Goal: Information Seeking & Learning: Learn about a topic

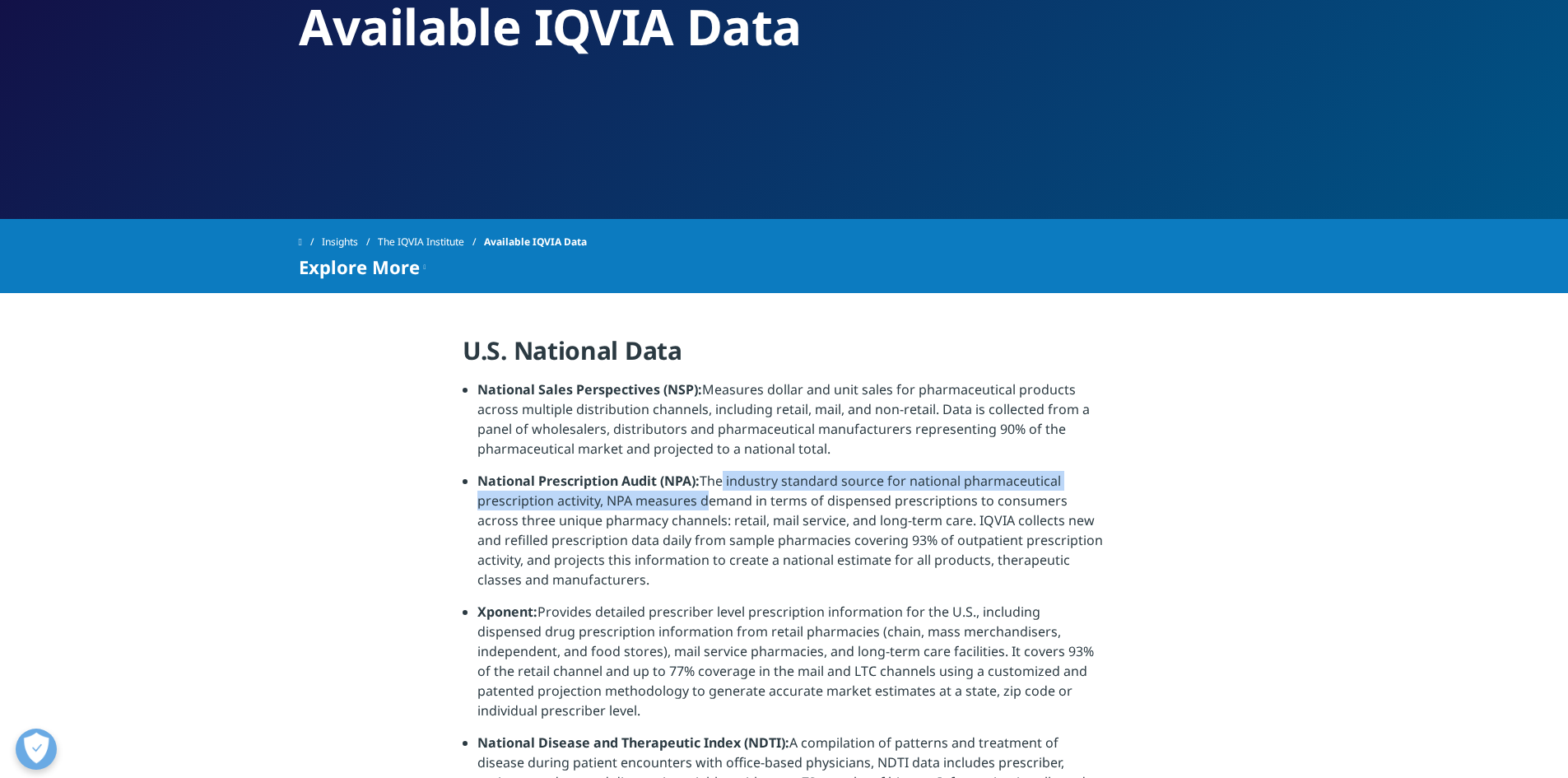
click at [702, 502] on li "National Prescription Audit (NPA): The industry standard source for national ph…" at bounding box center [791, 536] width 628 height 131
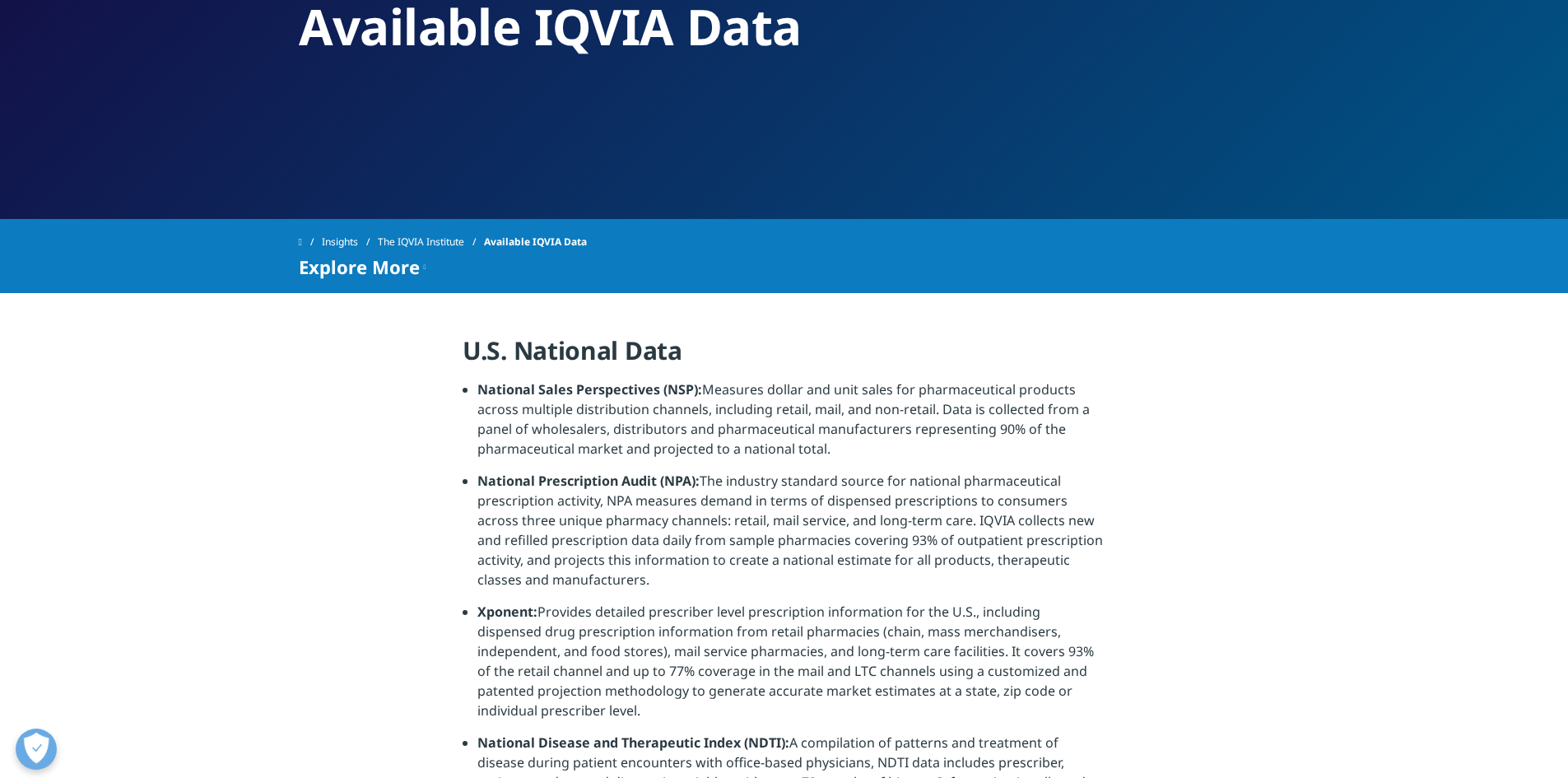
click at [744, 407] on li "National Sales Perspectives (NSP): Measures dollar and unit sales for pharmaceu…" at bounding box center [791, 425] width 628 height 91
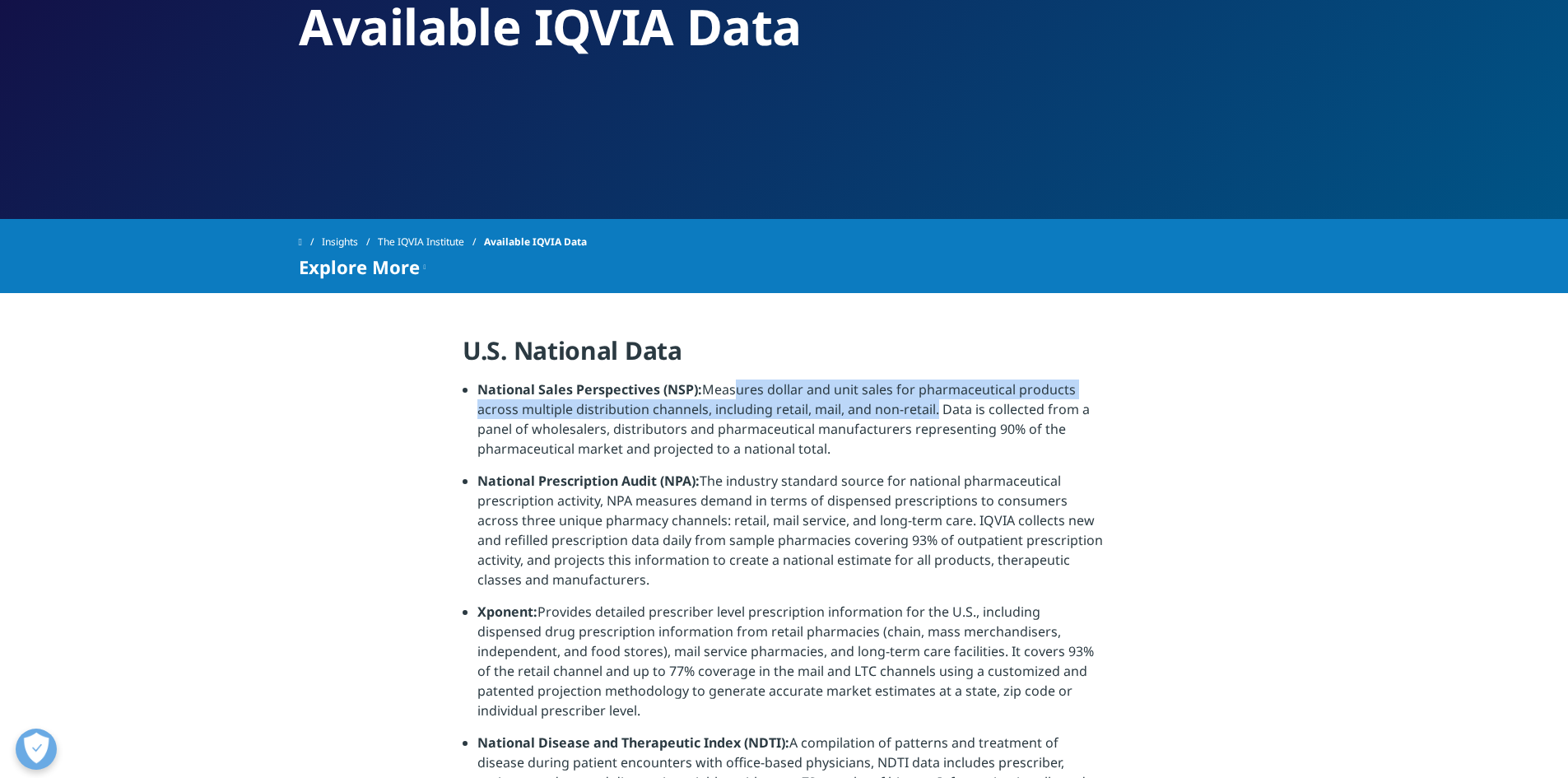
drag, startPoint x: 729, startPoint y: 389, endPoint x: 886, endPoint y: 419, distance: 159.8
click at [932, 409] on li "National Sales Perspectives (NSP): Measures dollar and unit sales for pharmaceu…" at bounding box center [791, 425] width 628 height 91
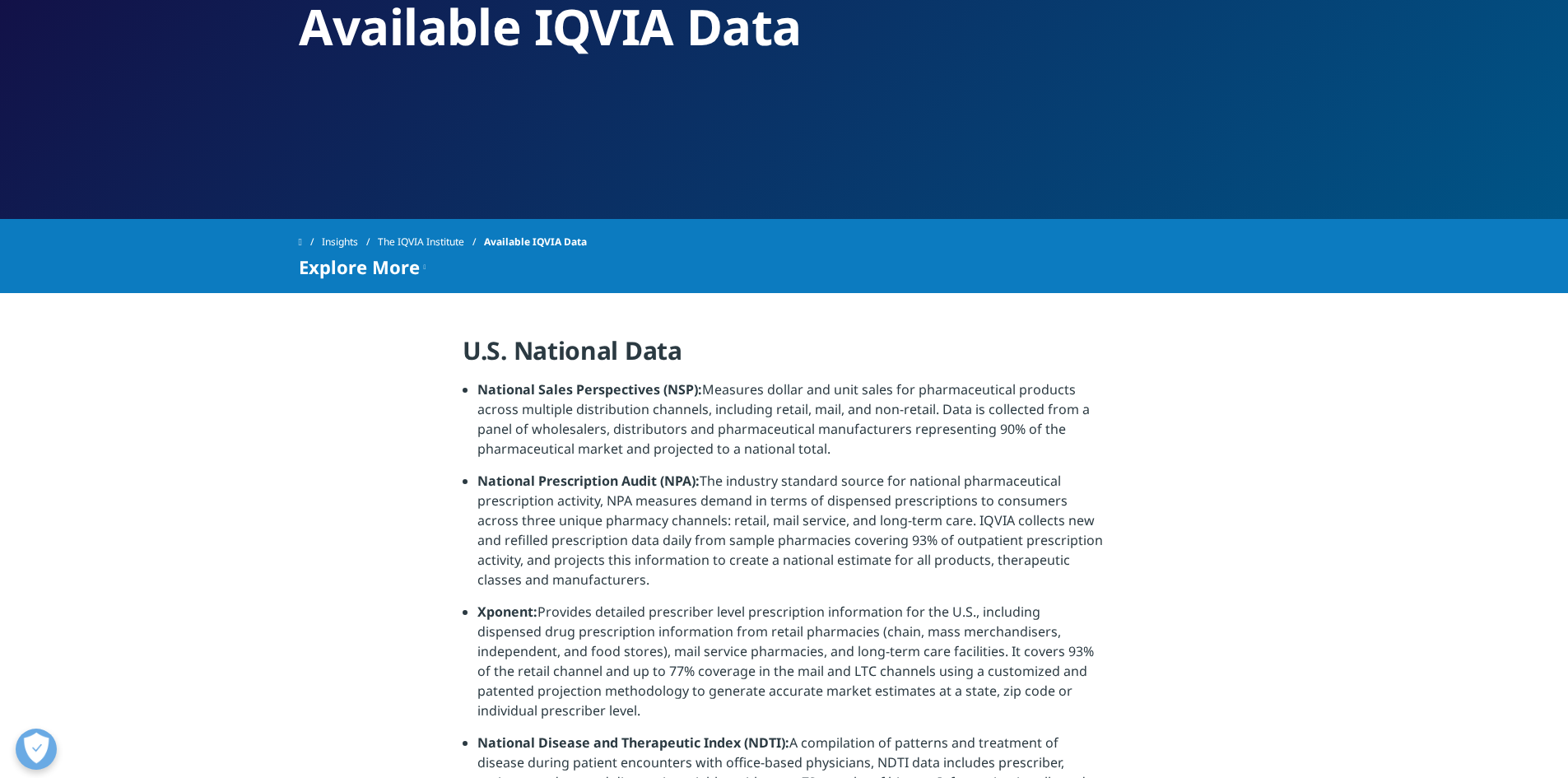
click at [839, 422] on li "National Sales Perspectives (NSP): Measures dollar and unit sales for pharmaceu…" at bounding box center [791, 425] width 628 height 91
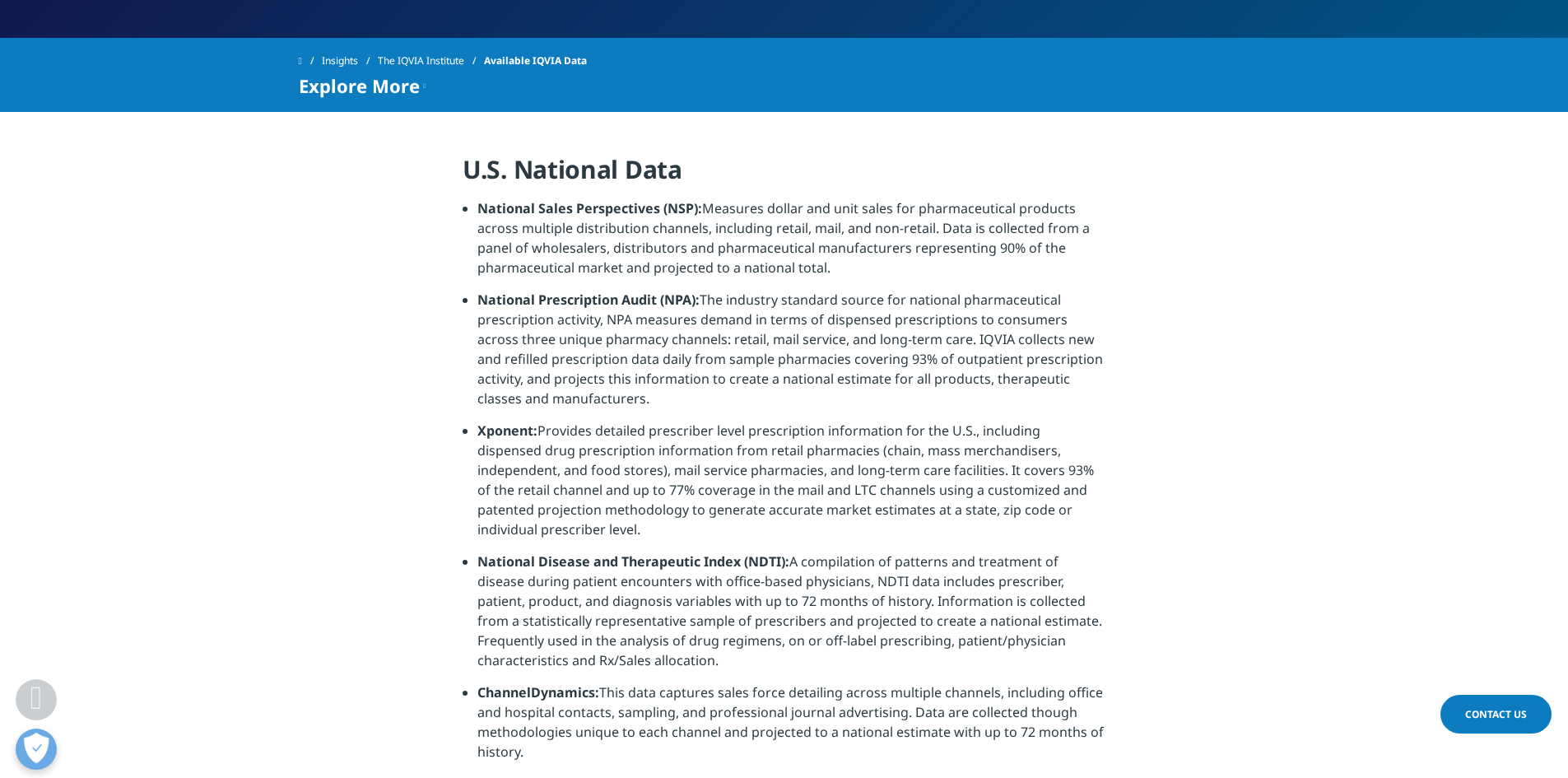
scroll to position [329, 0]
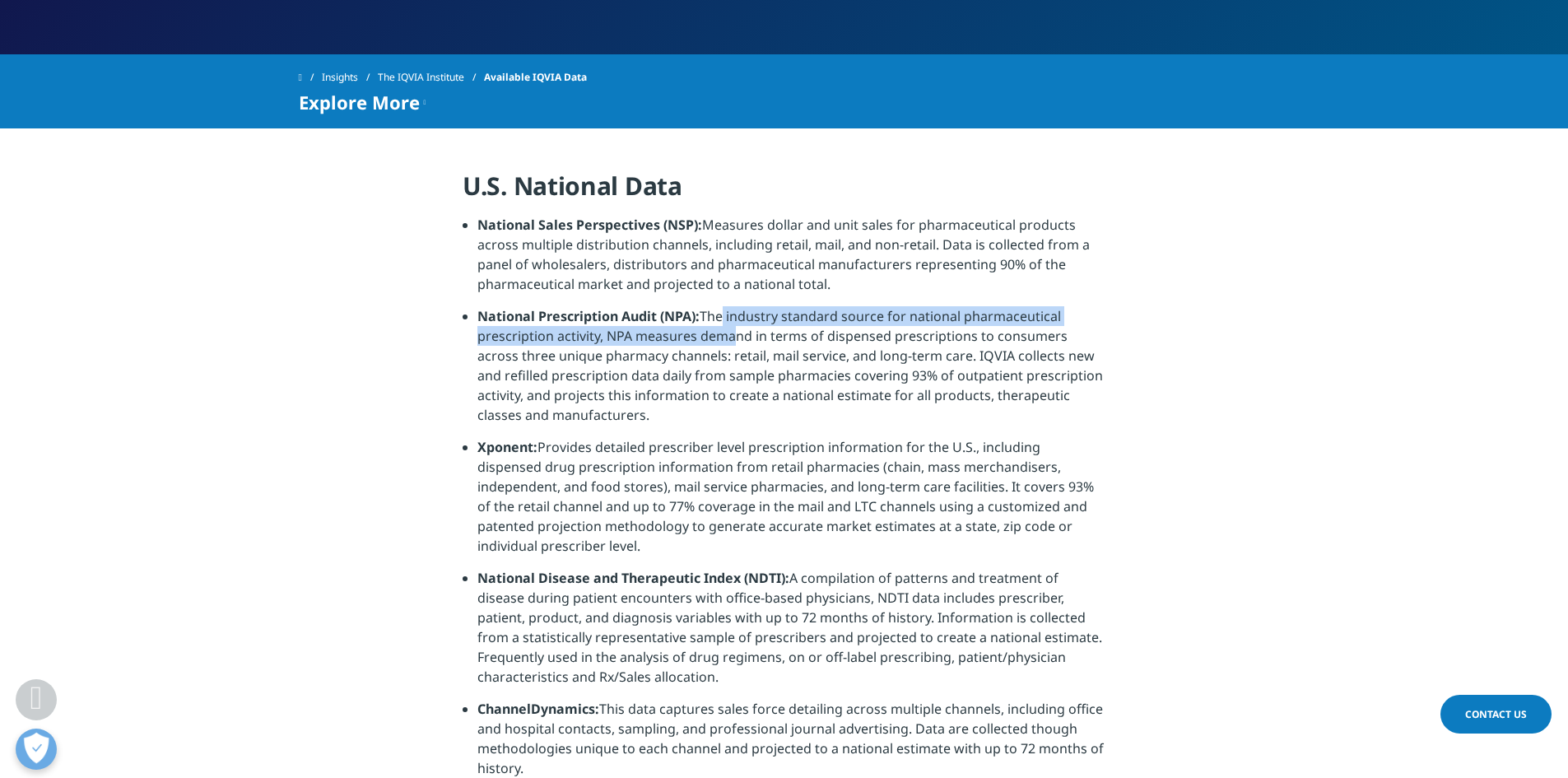
drag, startPoint x: 717, startPoint y: 319, endPoint x: 729, endPoint y: 328, distance: 15.0
click at [729, 328] on li "National Prescription Audit (NPA): The industry standard source for national ph…" at bounding box center [791, 372] width 628 height 131
drag, startPoint x: 706, startPoint y: 312, endPoint x: 726, endPoint y: 328, distance: 25.6
click at [726, 328] on li "National Prescription Audit (NPA): The industry standard source for national ph…" at bounding box center [791, 372] width 628 height 131
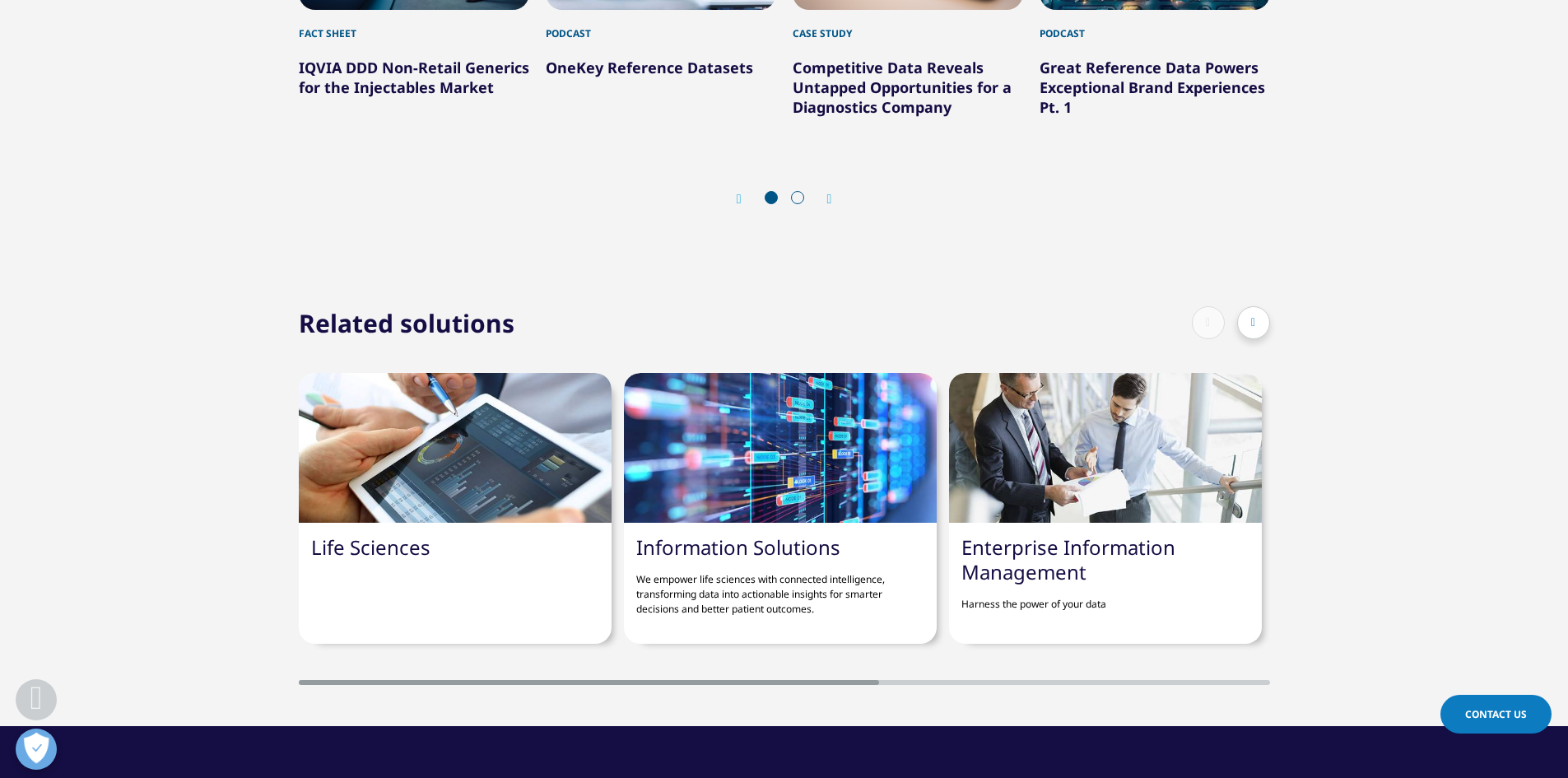
scroll to position [1564, 0]
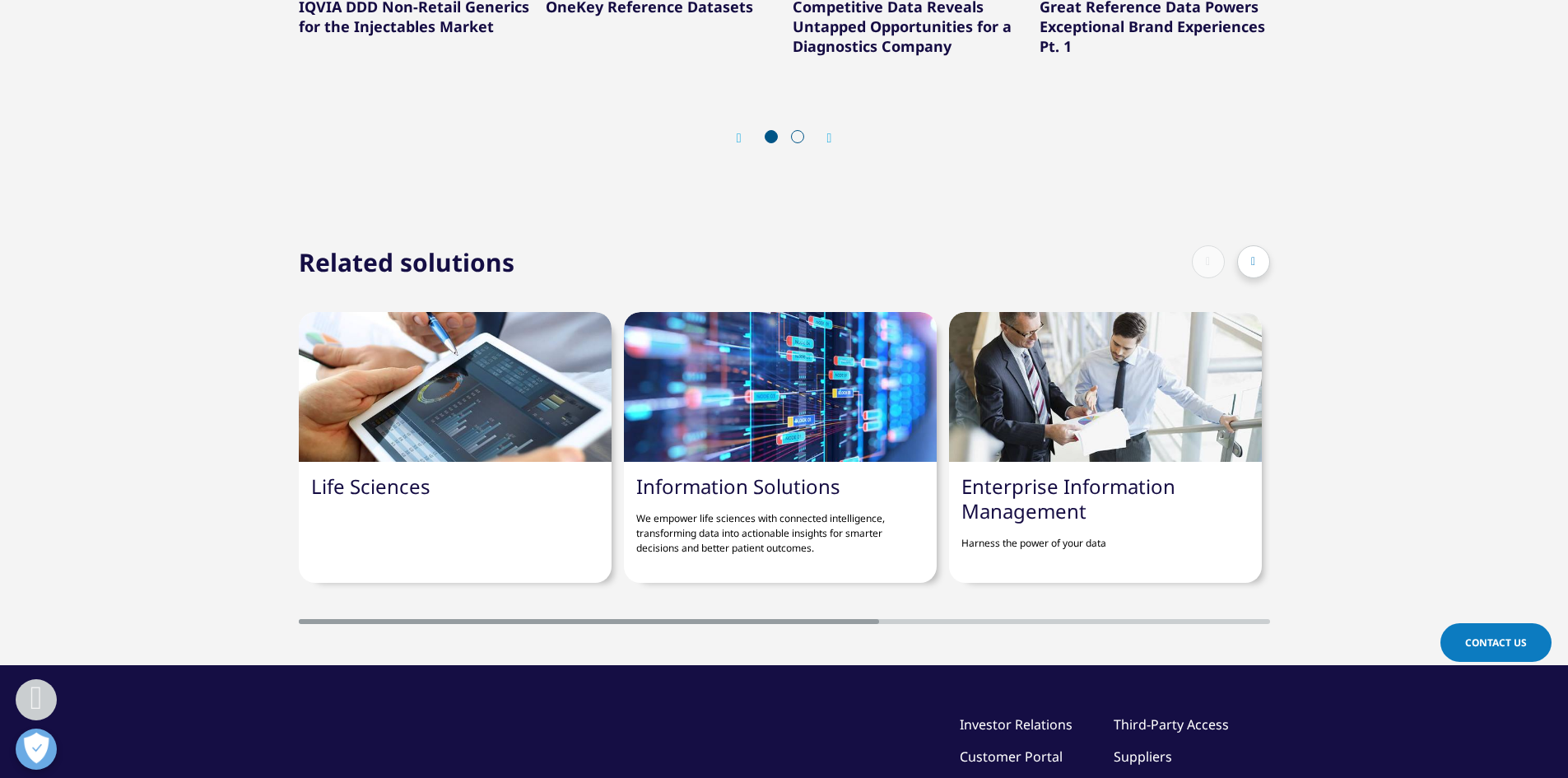
drag, startPoint x: 841, startPoint y: 553, endPoint x: 852, endPoint y: 549, distance: 11.7
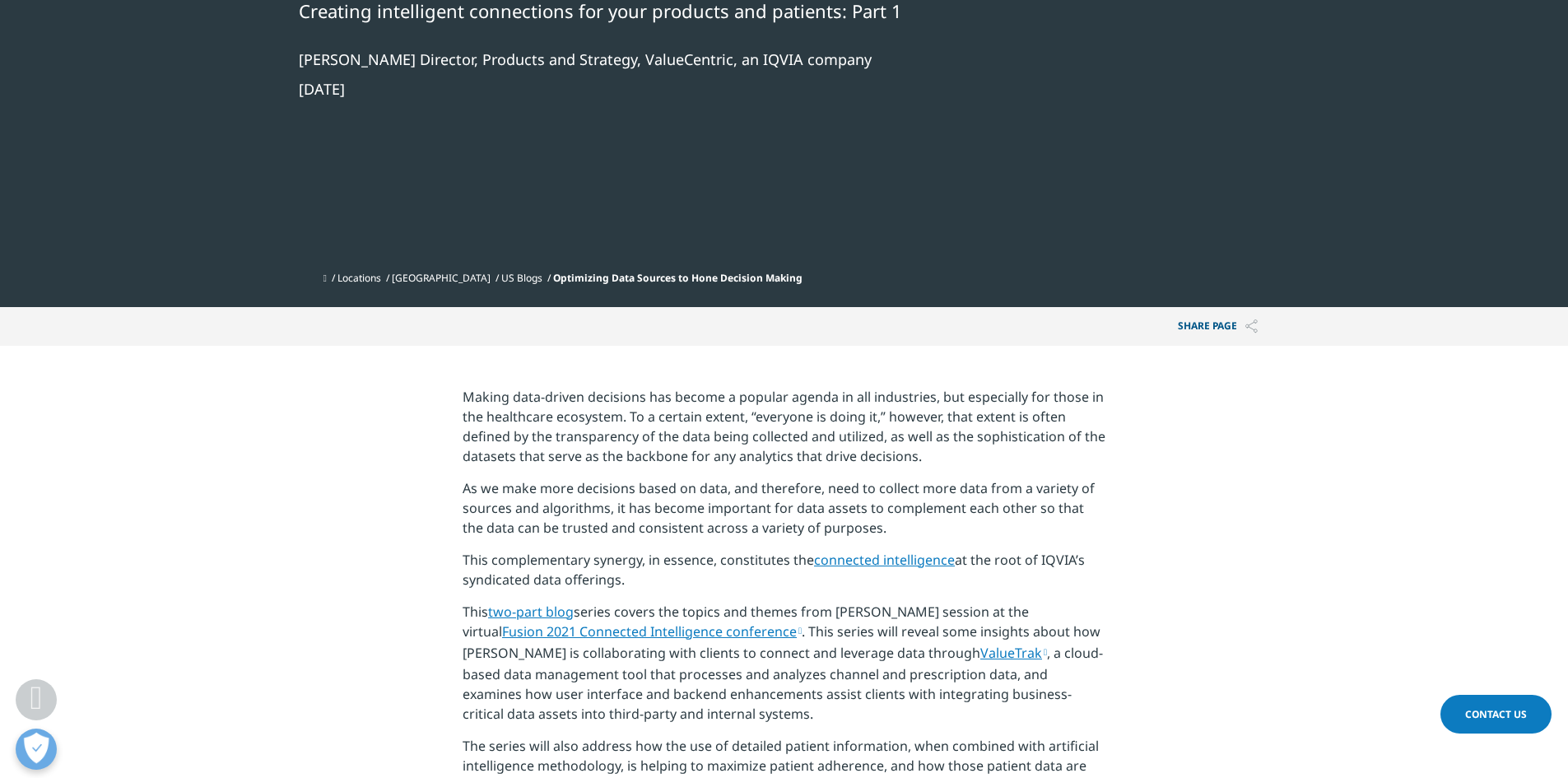
scroll to position [1019, 0]
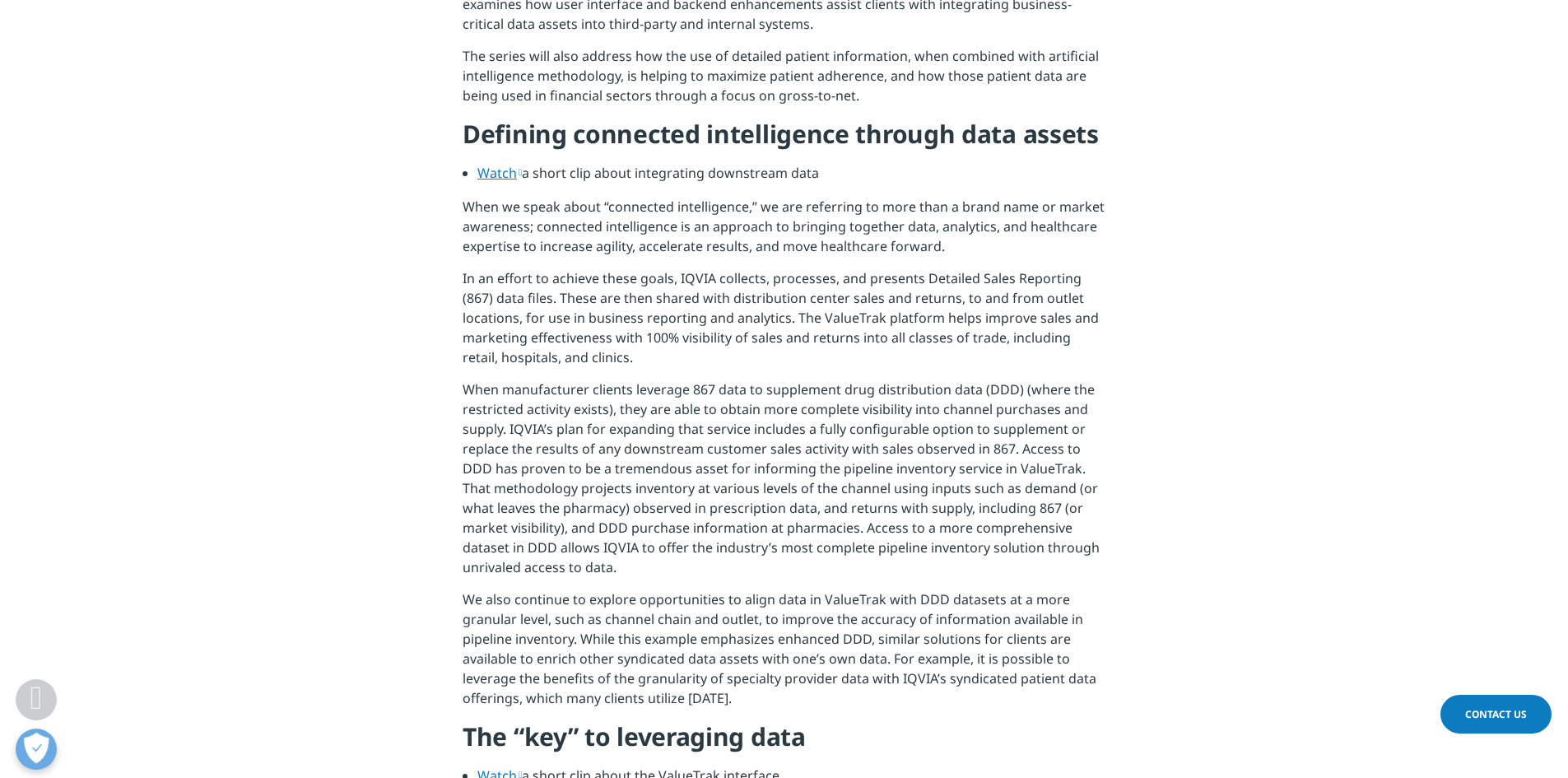
click at [608, 456] on p "When manufacturer clients leverage 867 data to supplement drug distribution dat…" at bounding box center [784, 484] width 642 height 210
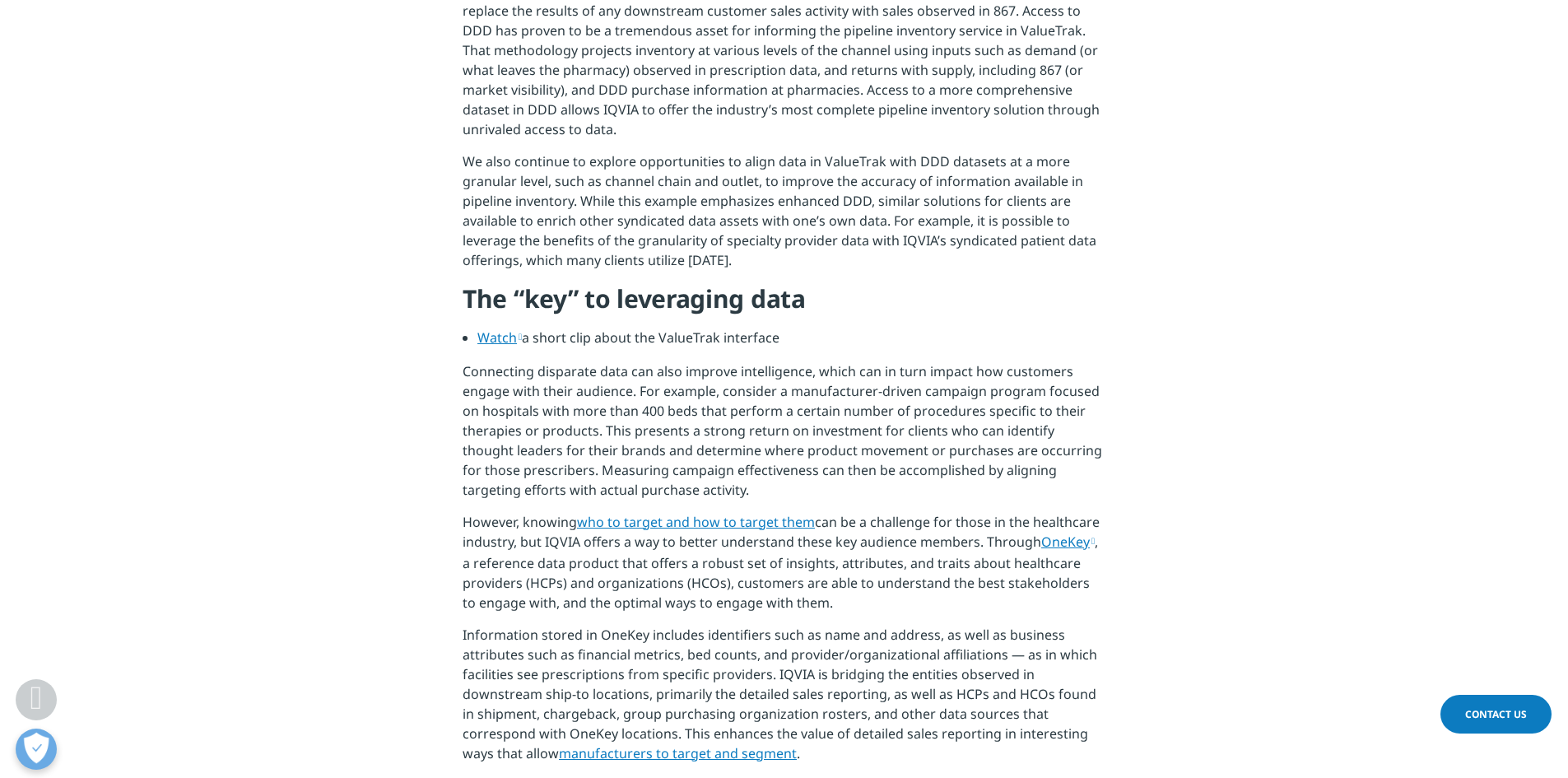
scroll to position [1431, 0]
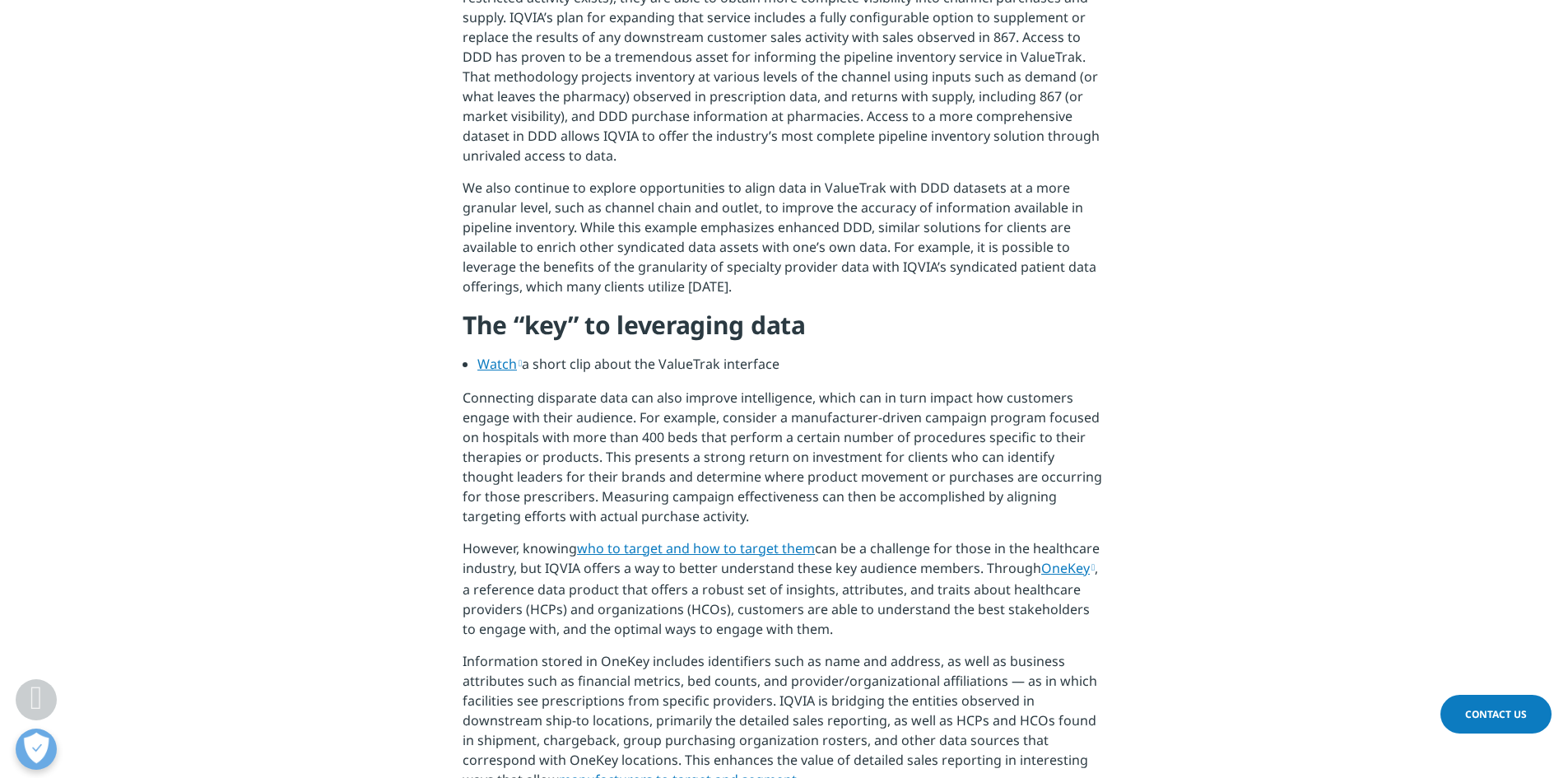
drag, startPoint x: 600, startPoint y: 421, endPoint x: 614, endPoint y: 417, distance: 14.6
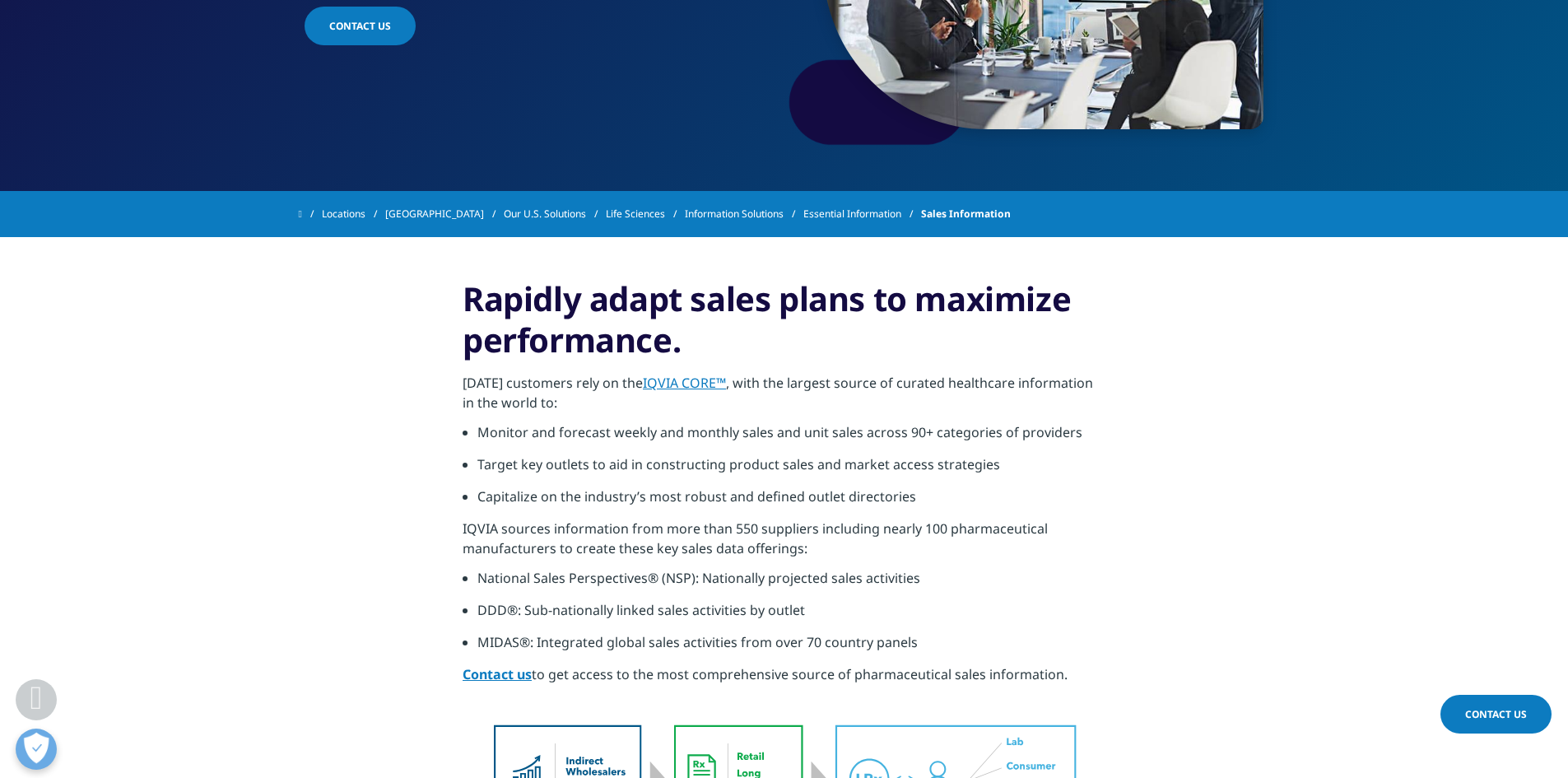
scroll to position [412, 0]
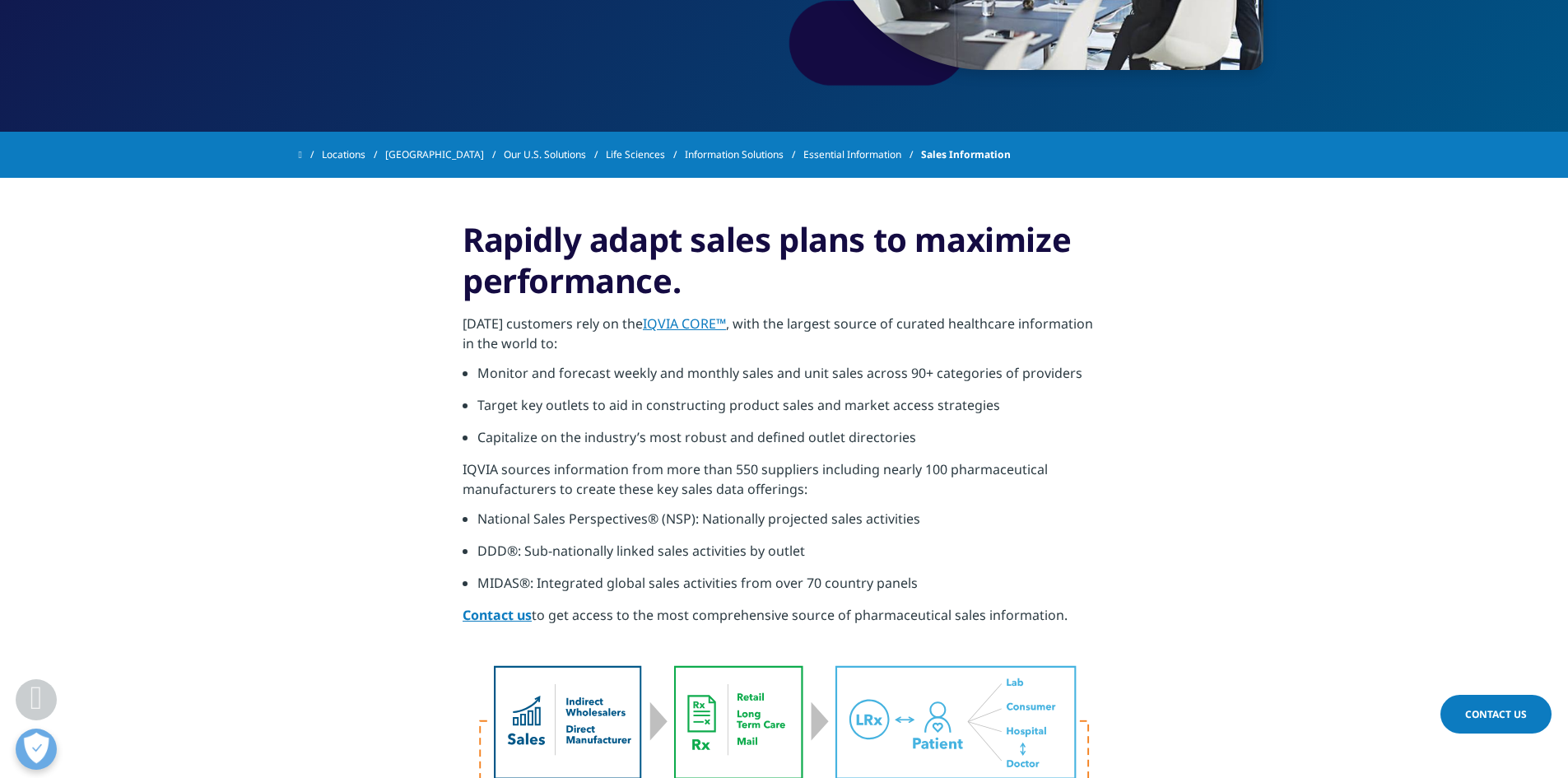
click at [691, 326] on link "IQVIA CORE™" at bounding box center [684, 323] width 83 height 18
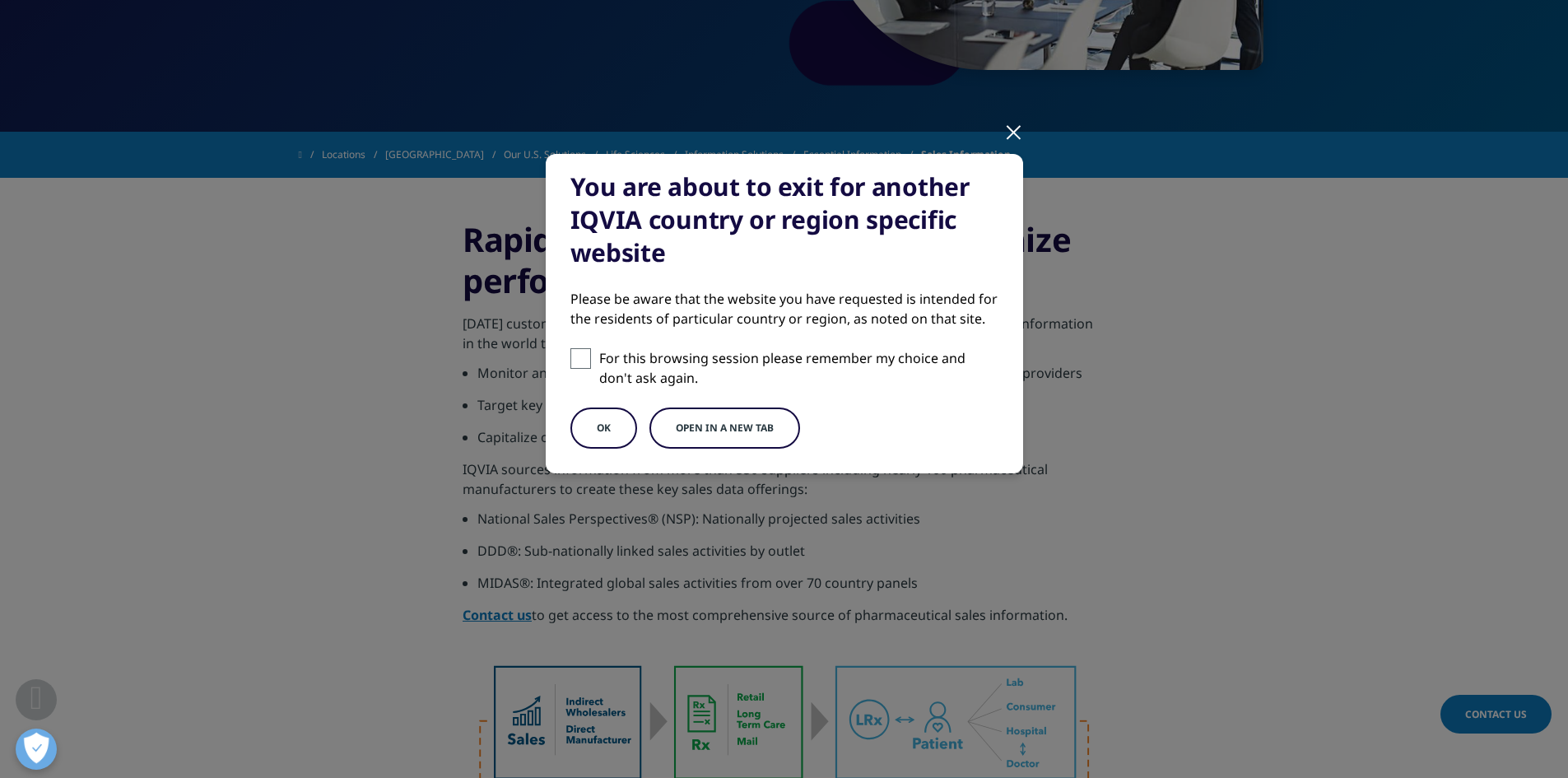
click at [1012, 138] on div at bounding box center [1013, 132] width 19 height 46
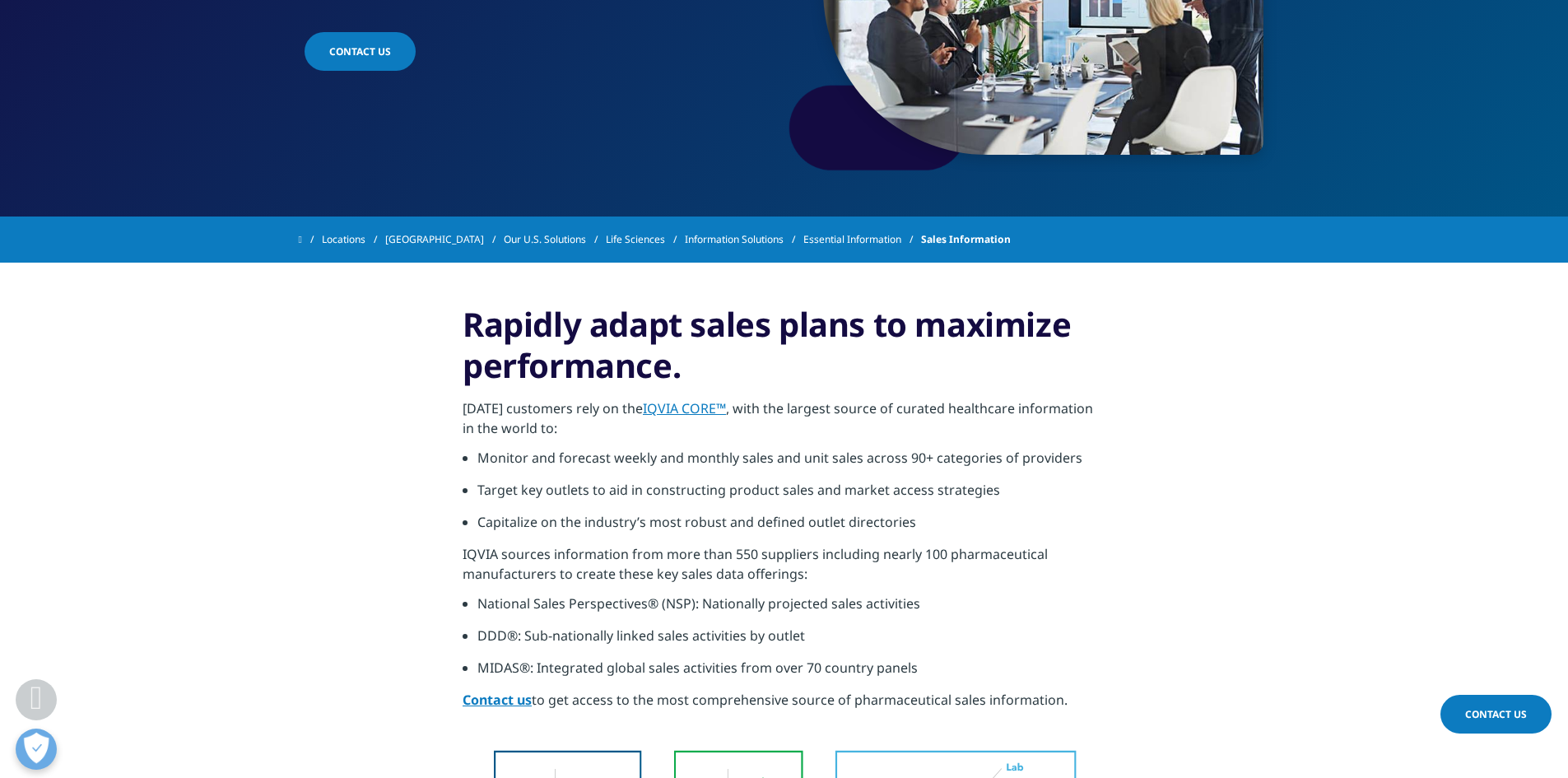
scroll to position [0, 0]
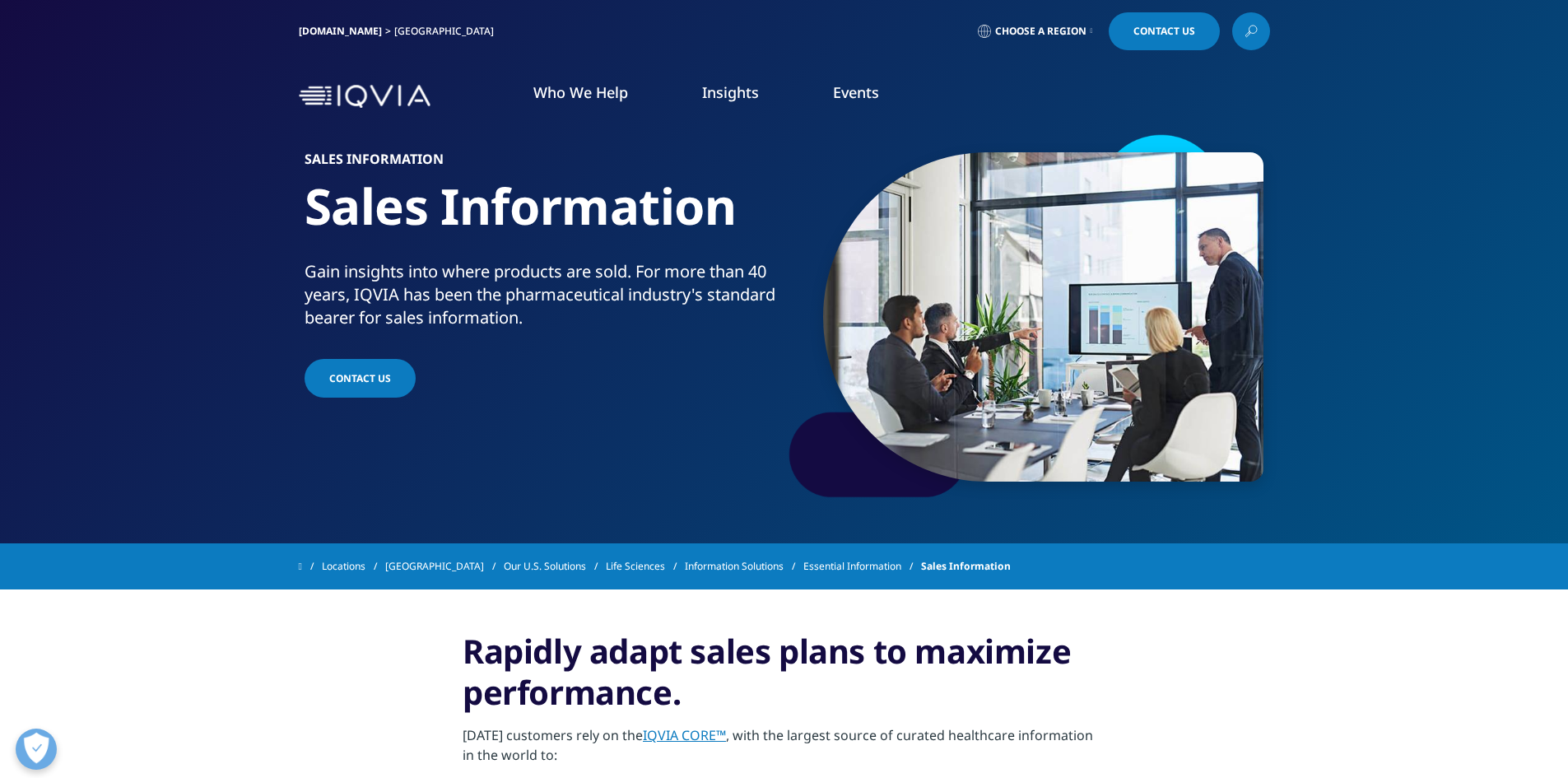
click at [1241, 28] on link at bounding box center [1251, 31] width 38 height 38
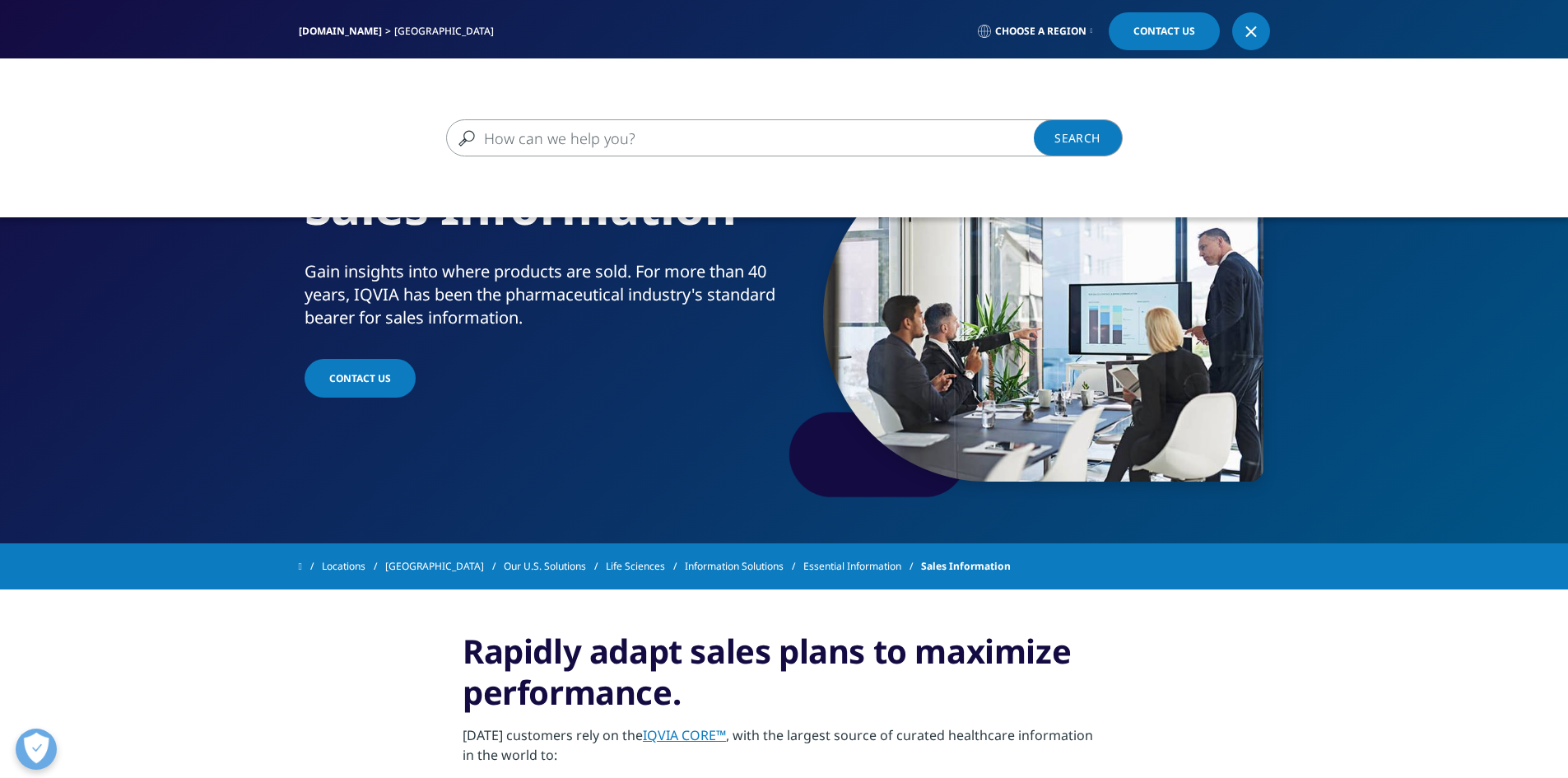
click at [782, 149] on input "Search" at bounding box center [760, 138] width 629 height 37
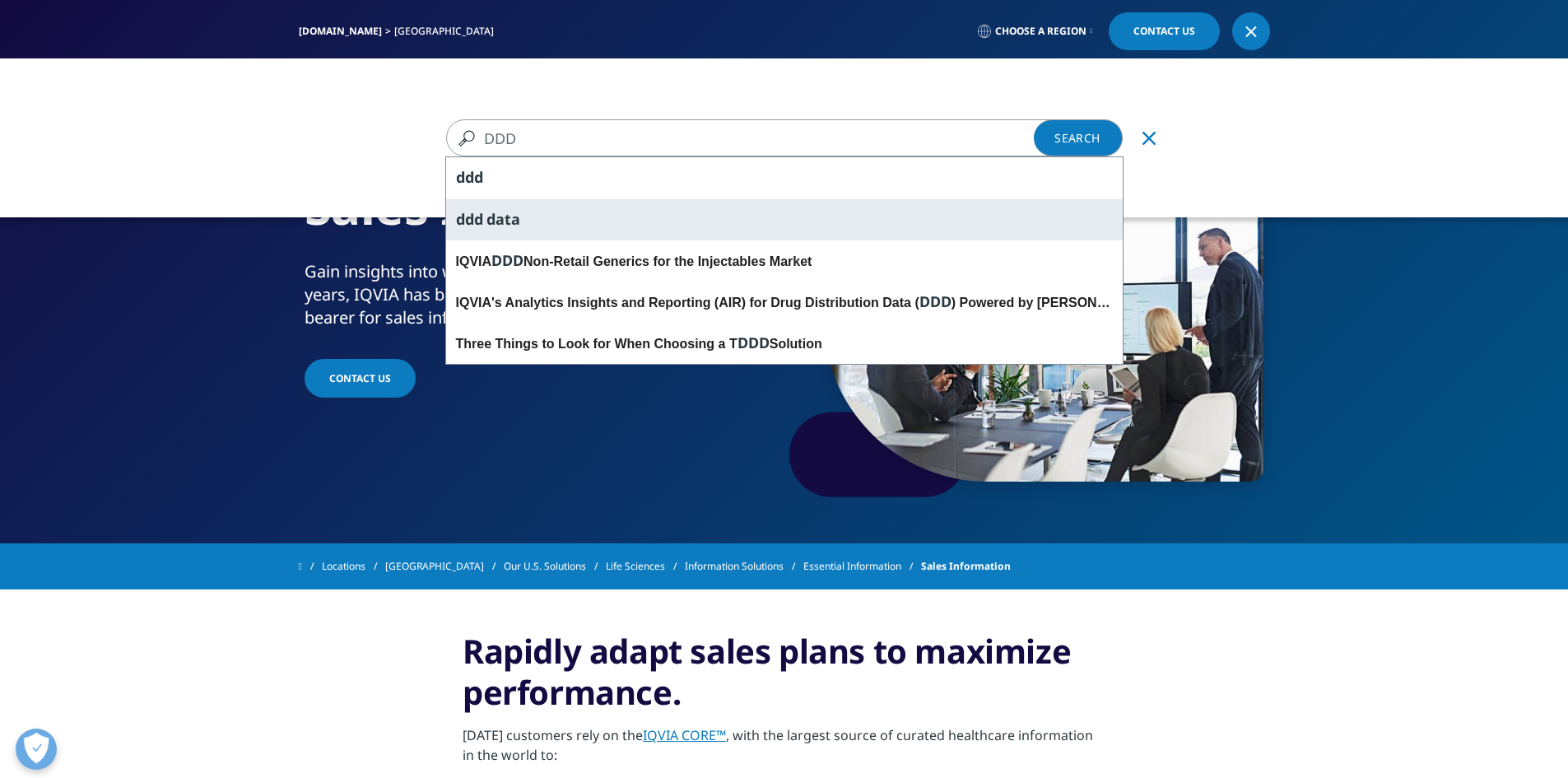
type input "DDD"
click at [874, 217] on div "ddd data" at bounding box center [784, 219] width 676 height 42
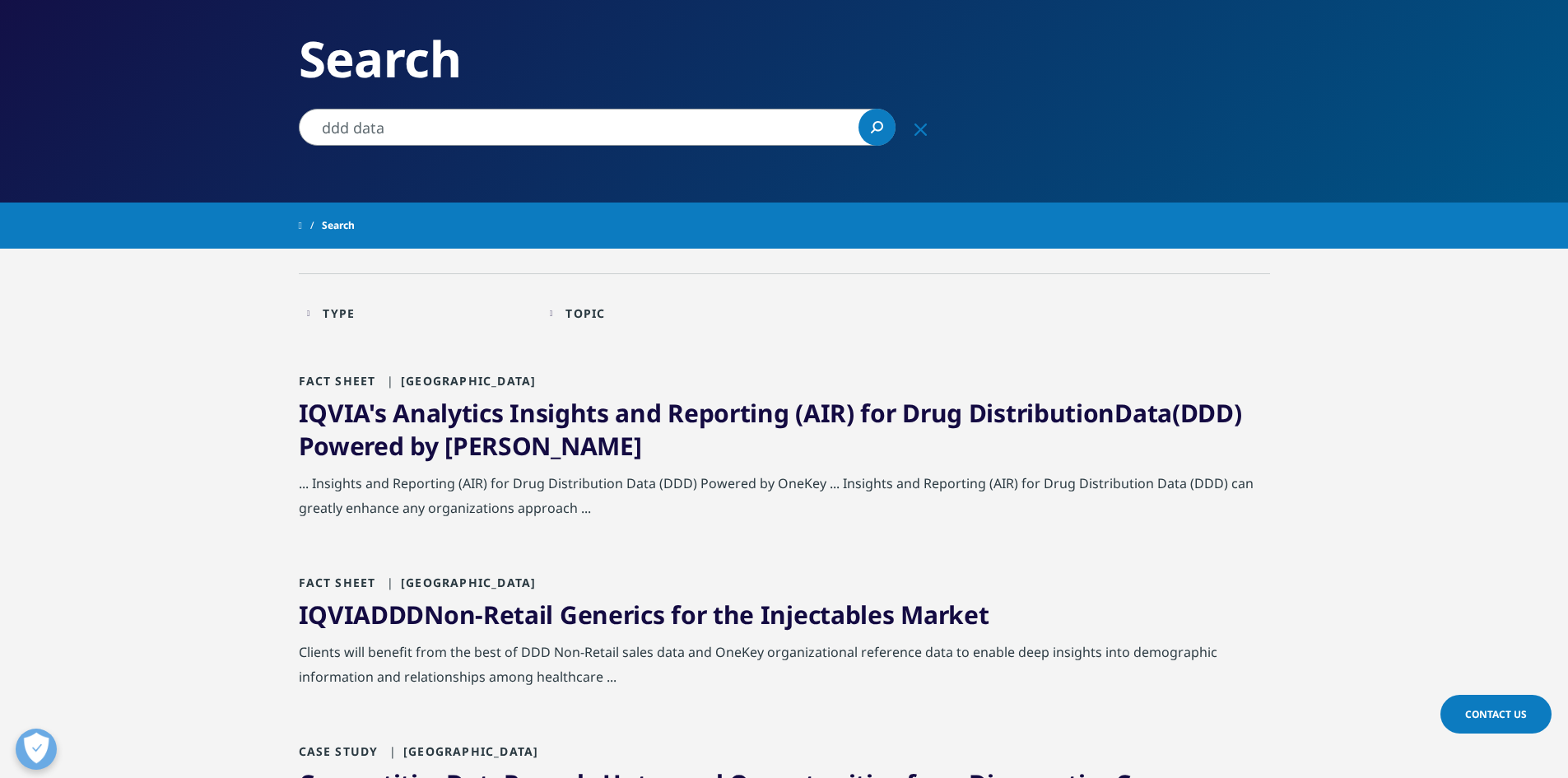
scroll to position [164, 0]
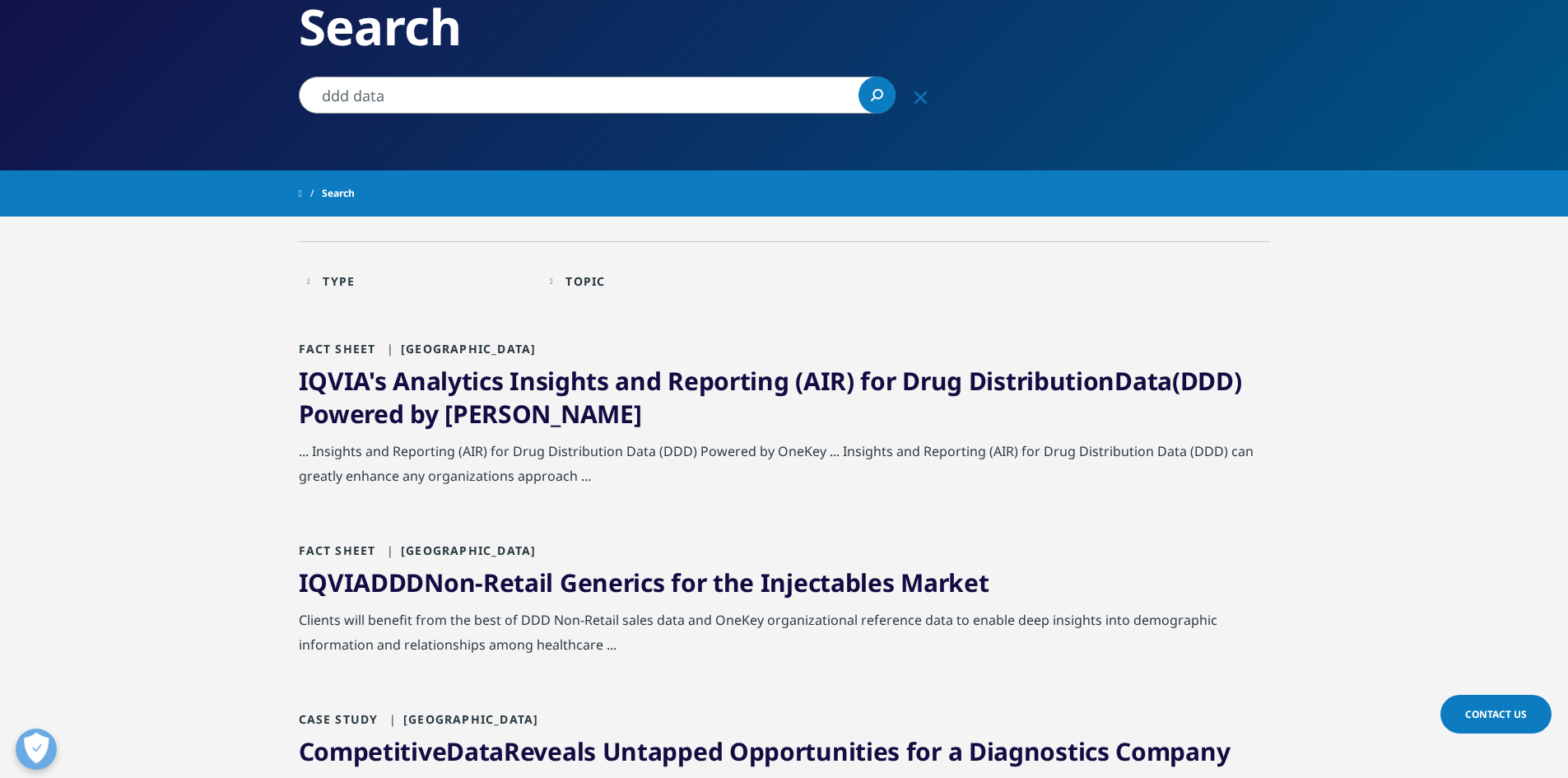
click at [550, 102] on input "ddd data" at bounding box center [597, 95] width 597 height 37
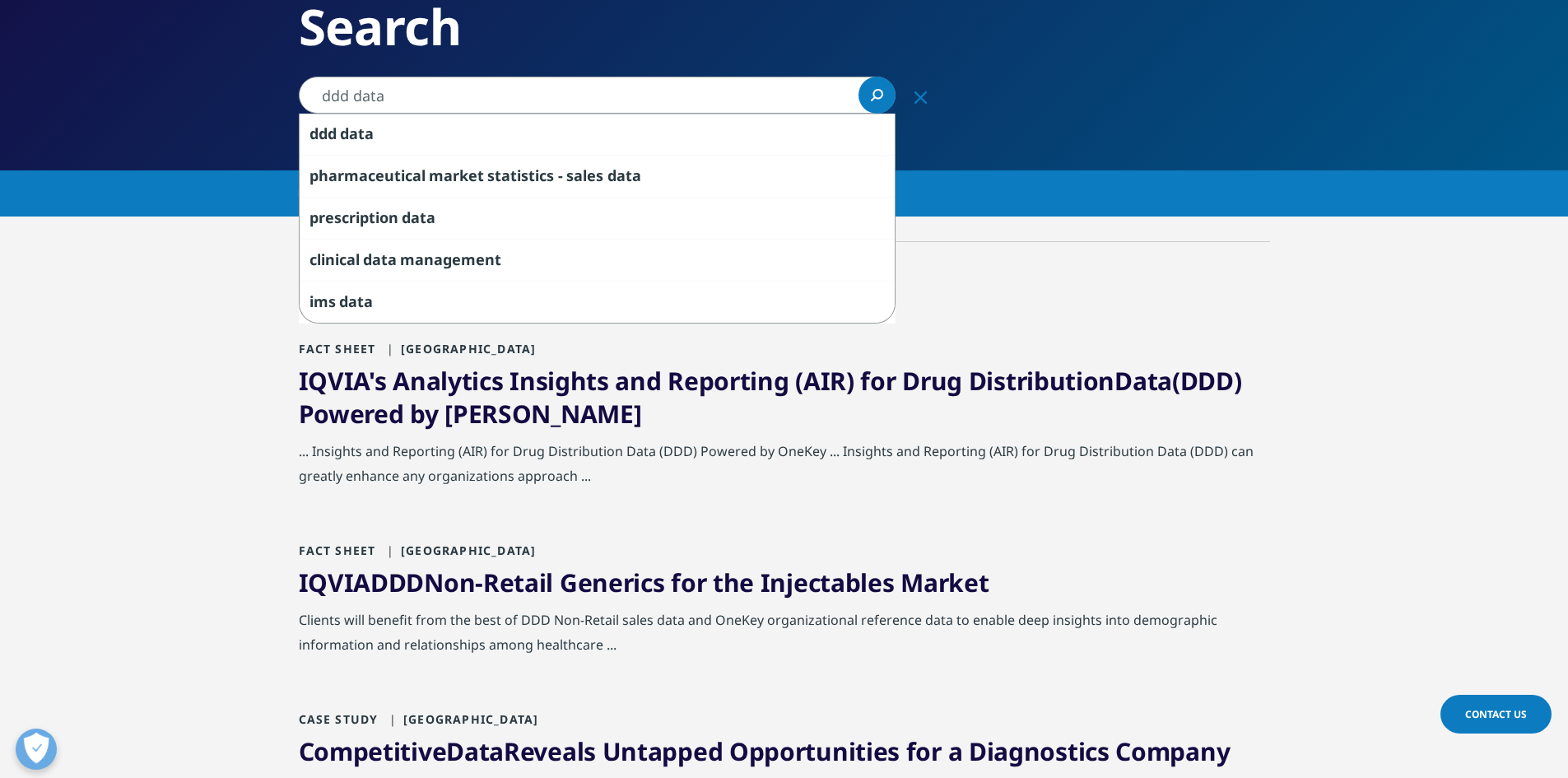
click at [353, 89] on input "ddd data" at bounding box center [597, 95] width 597 height 37
click at [866, 98] on link "Search Loading" at bounding box center [876, 95] width 37 height 37
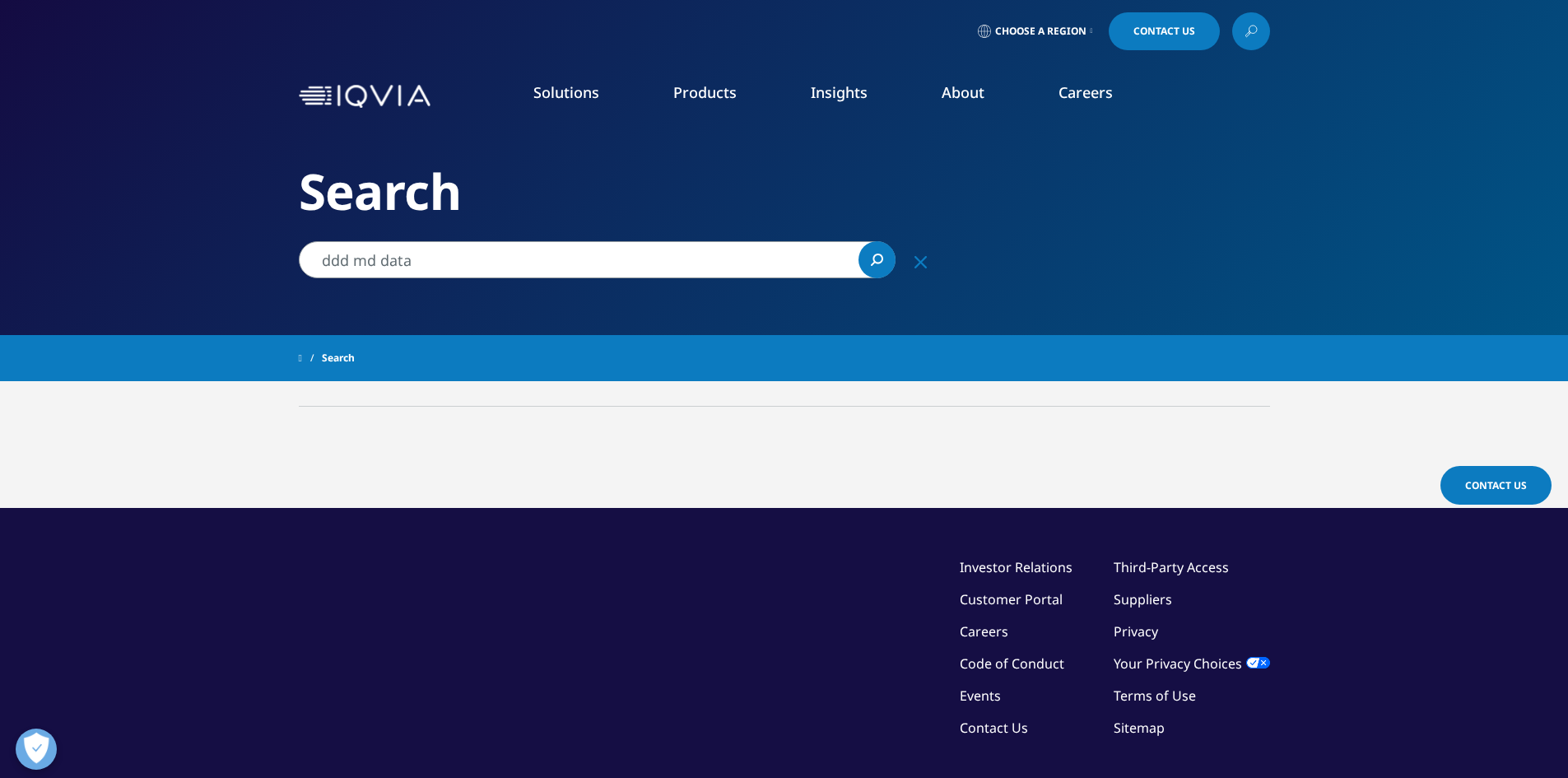
click at [355, 257] on input "ddd md data" at bounding box center [597, 259] width 597 height 37
click at [866, 261] on link "Search Loading" at bounding box center [876, 259] width 37 height 37
click at [430, 262] on input "ddd-md data" at bounding box center [597, 259] width 597 height 37
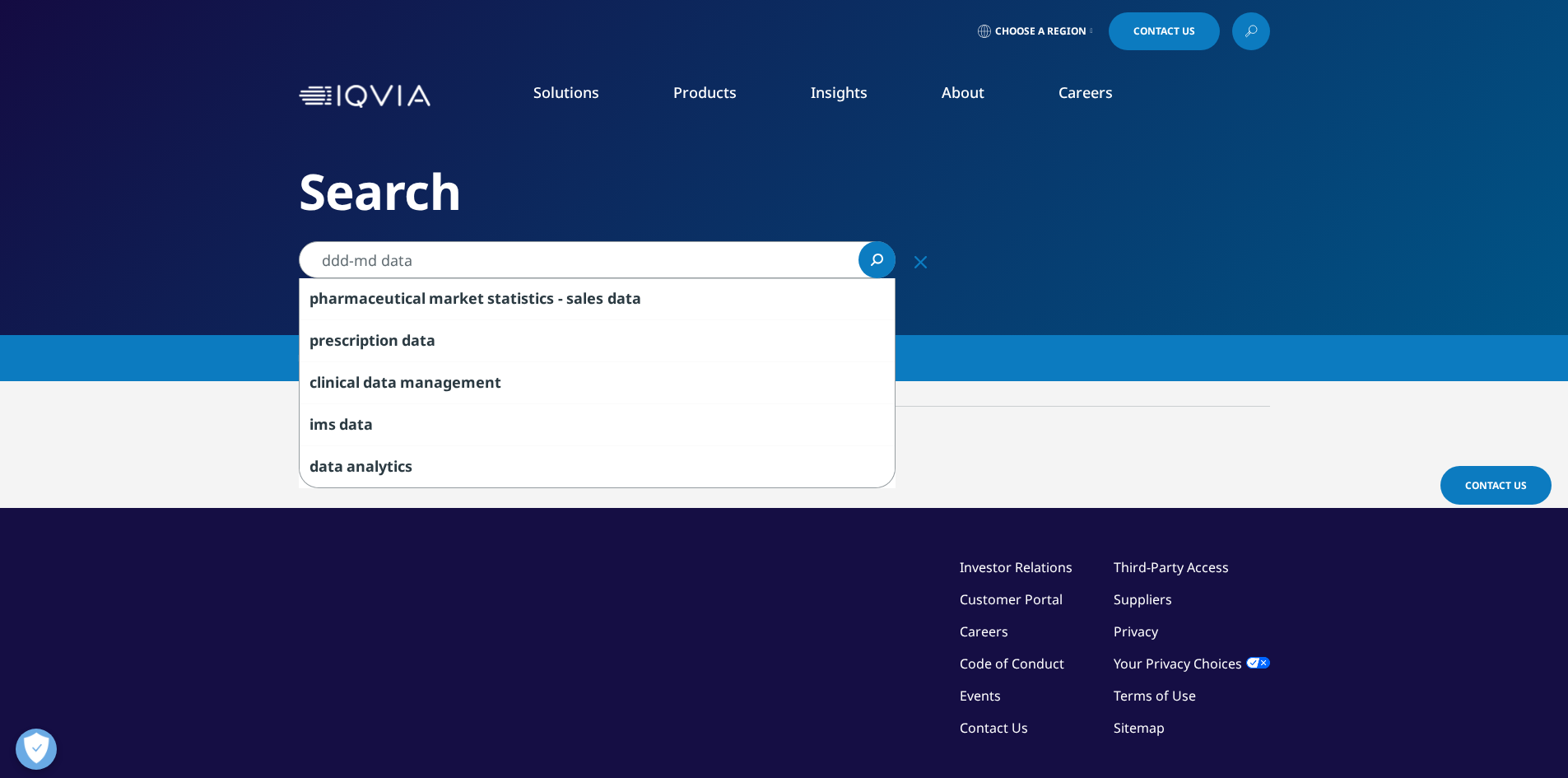
drag, startPoint x: 373, startPoint y: 261, endPoint x: 354, endPoint y: 262, distance: 19.0
click at [354, 262] on input "ddd-md data" at bounding box center [597, 259] width 597 height 37
click at [356, 262] on input "ddd-md data" at bounding box center [597, 259] width 597 height 37
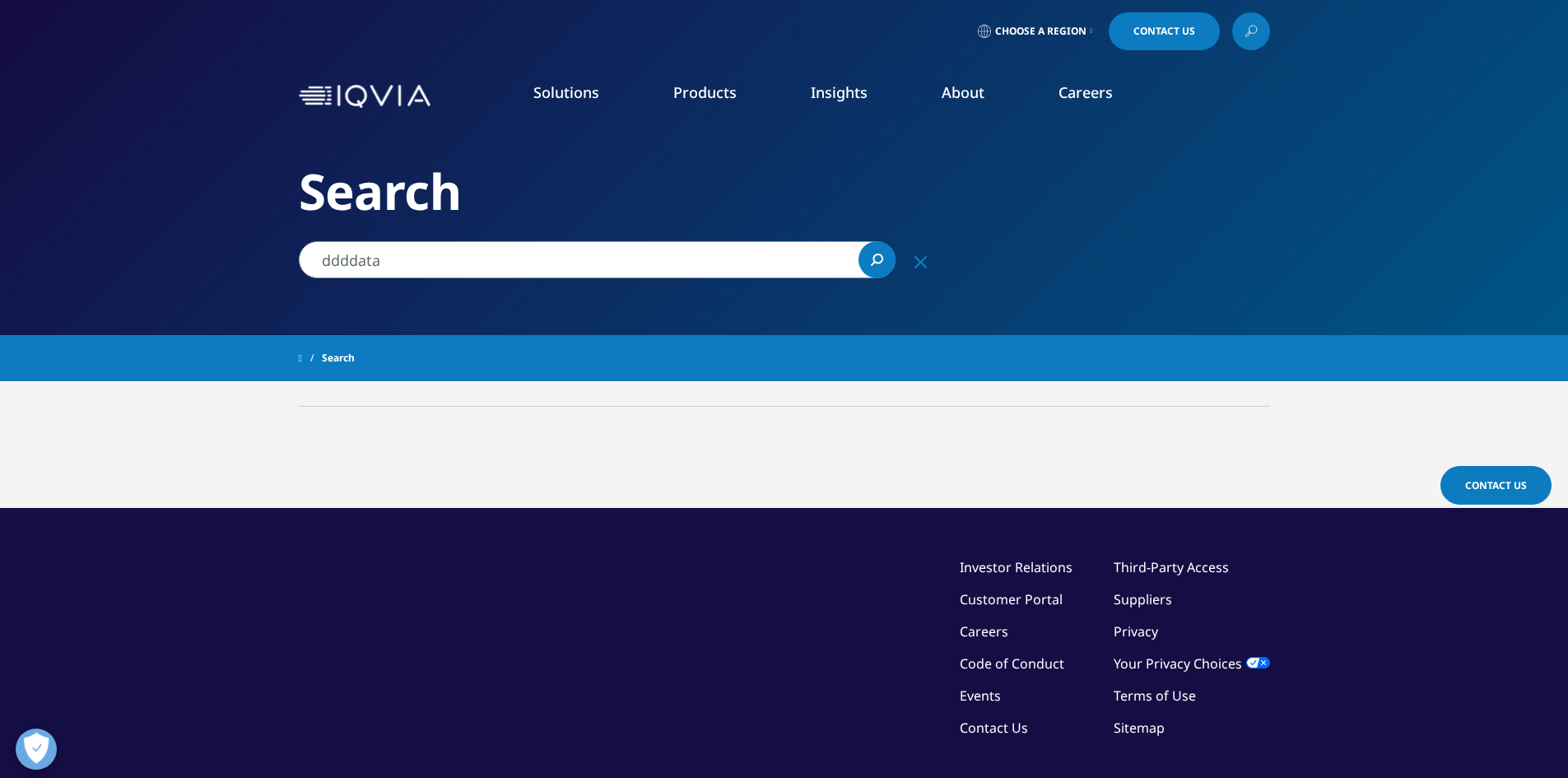
click at [351, 260] on input "ddddata" at bounding box center [597, 259] width 597 height 37
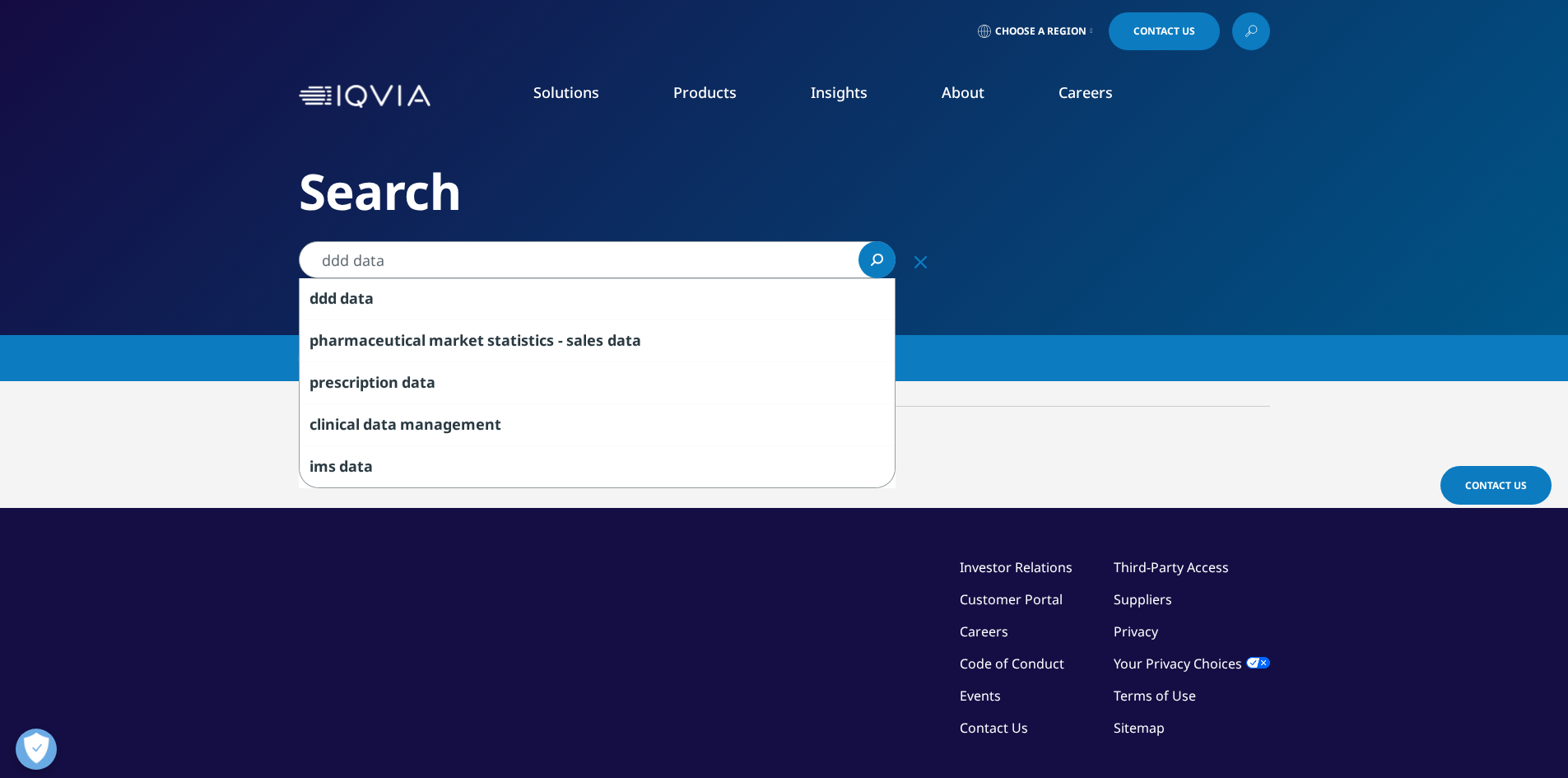
type input "ddd data"
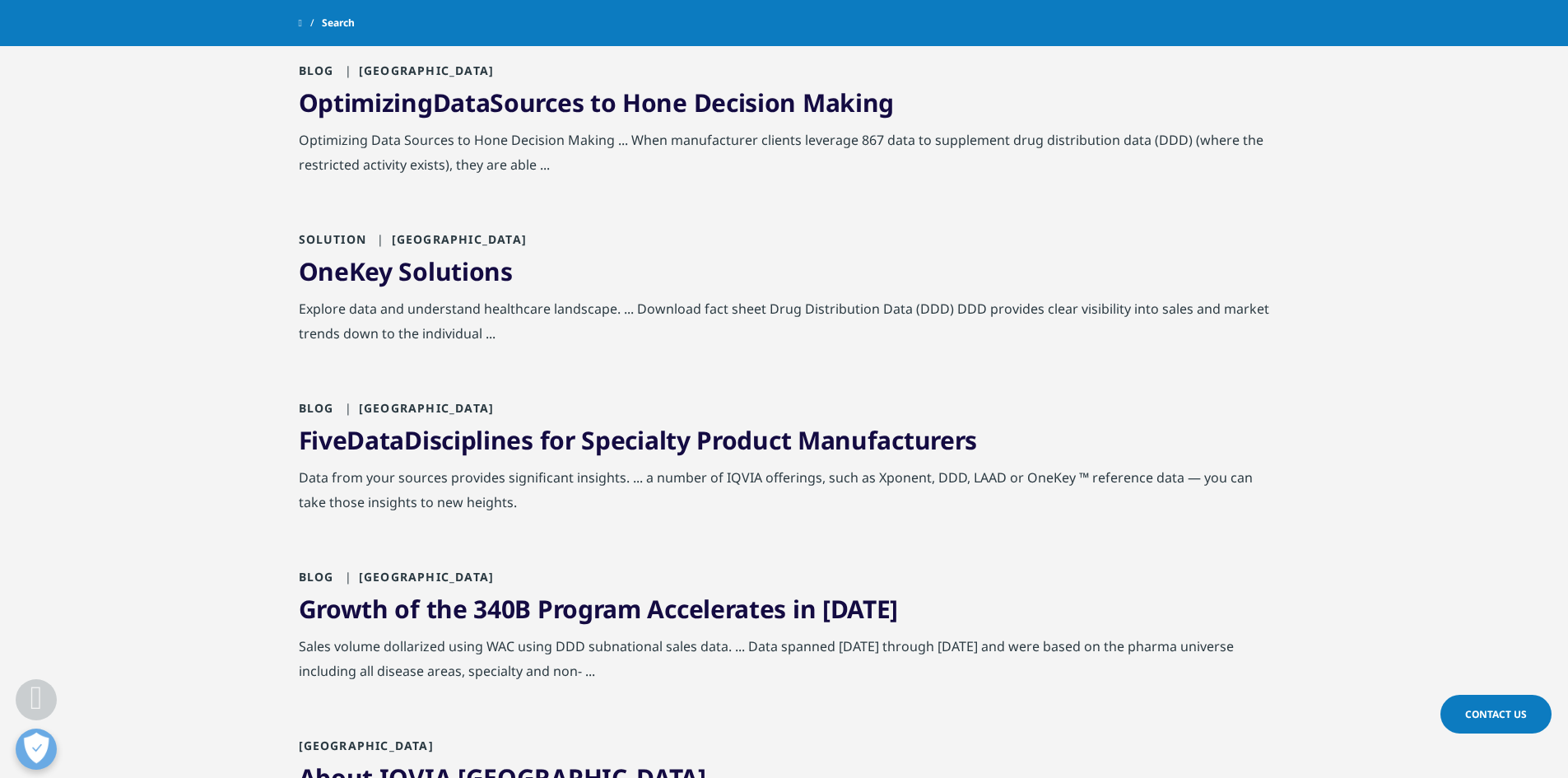
scroll to position [988, 0]
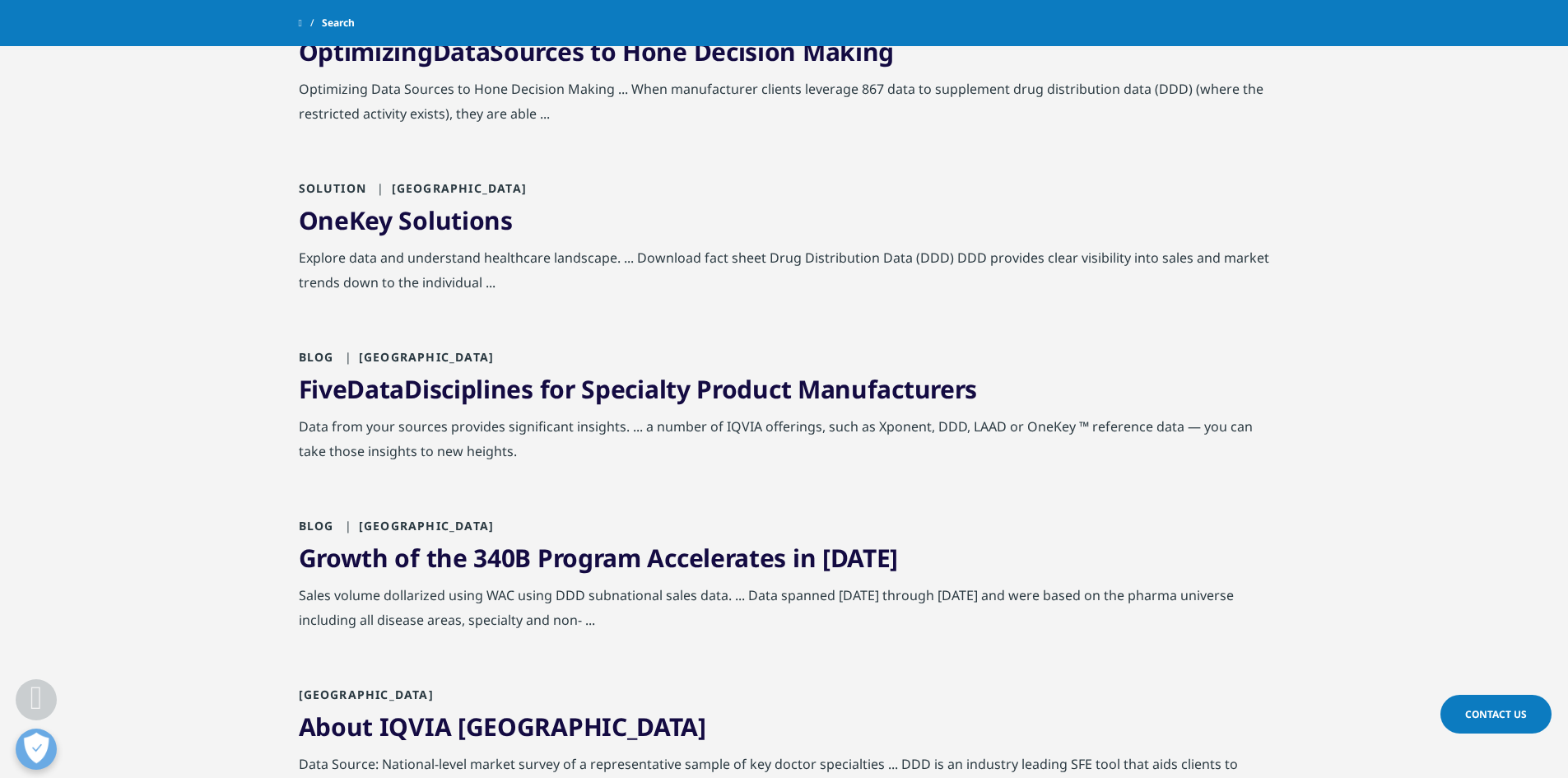
click at [642, 399] on link "Five Data Disciplines for Specialty Product Manufacturers" at bounding box center [638, 389] width 679 height 34
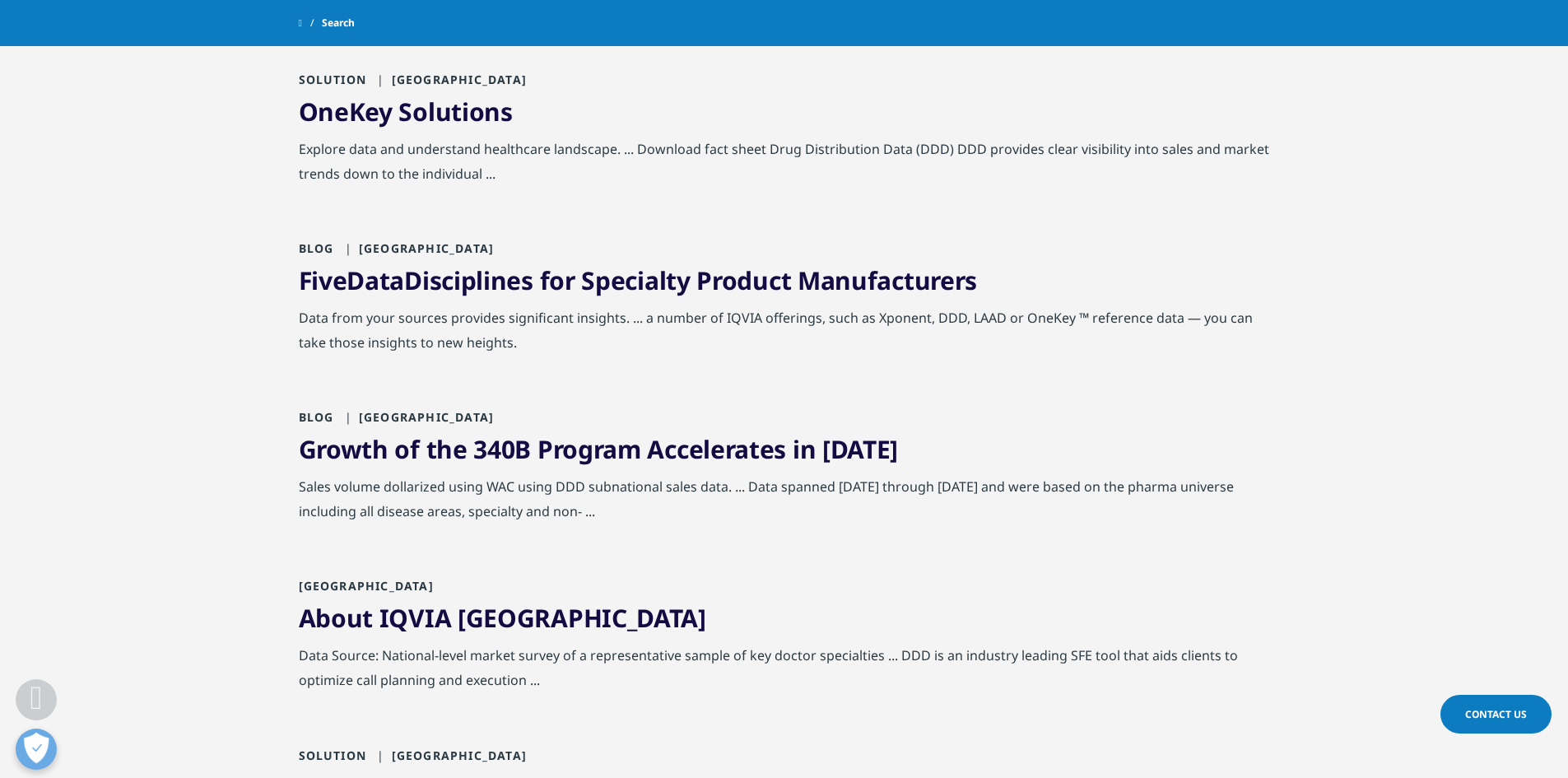
scroll to position [1152, 0]
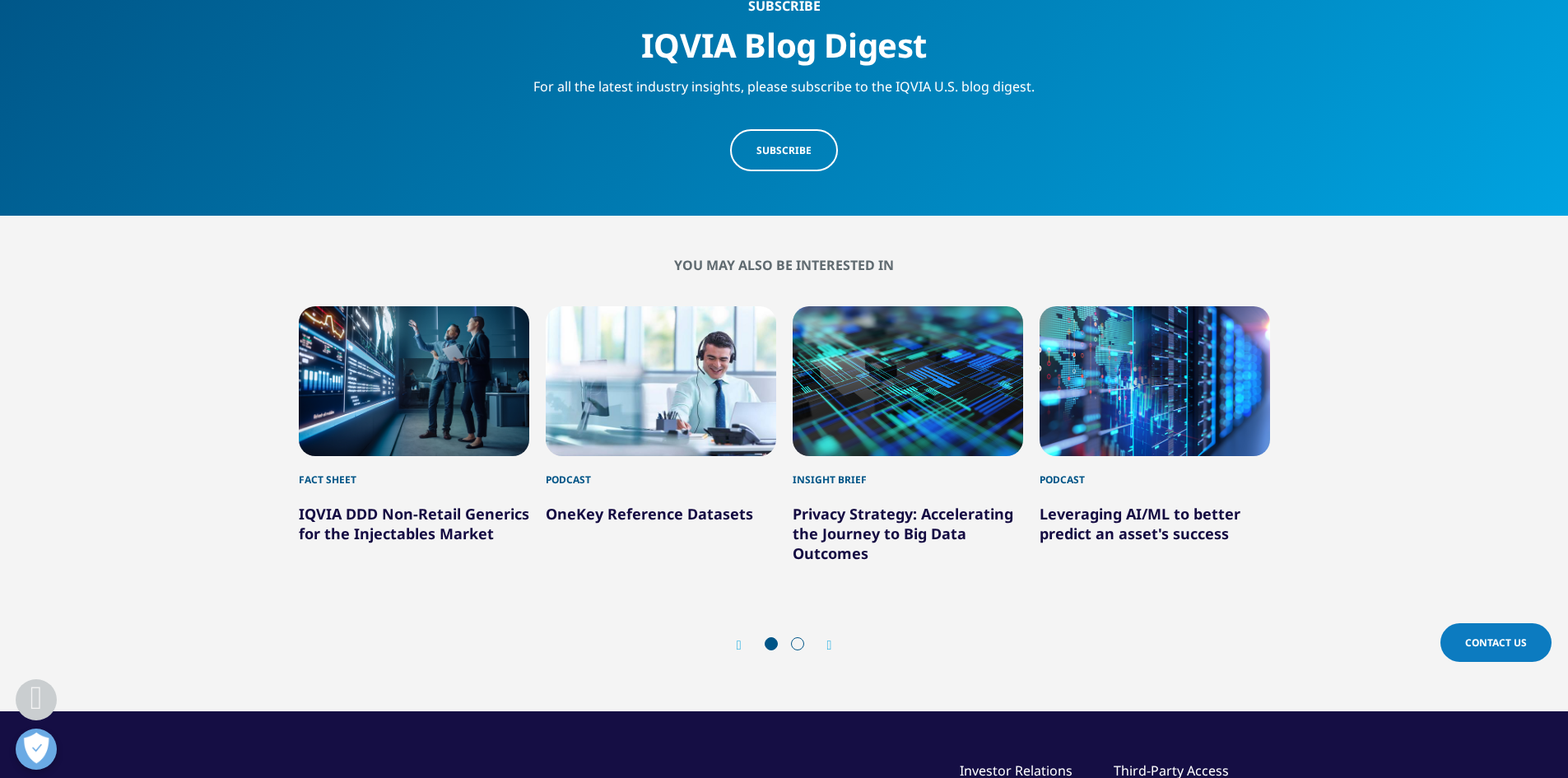
scroll to position [2551, 0]
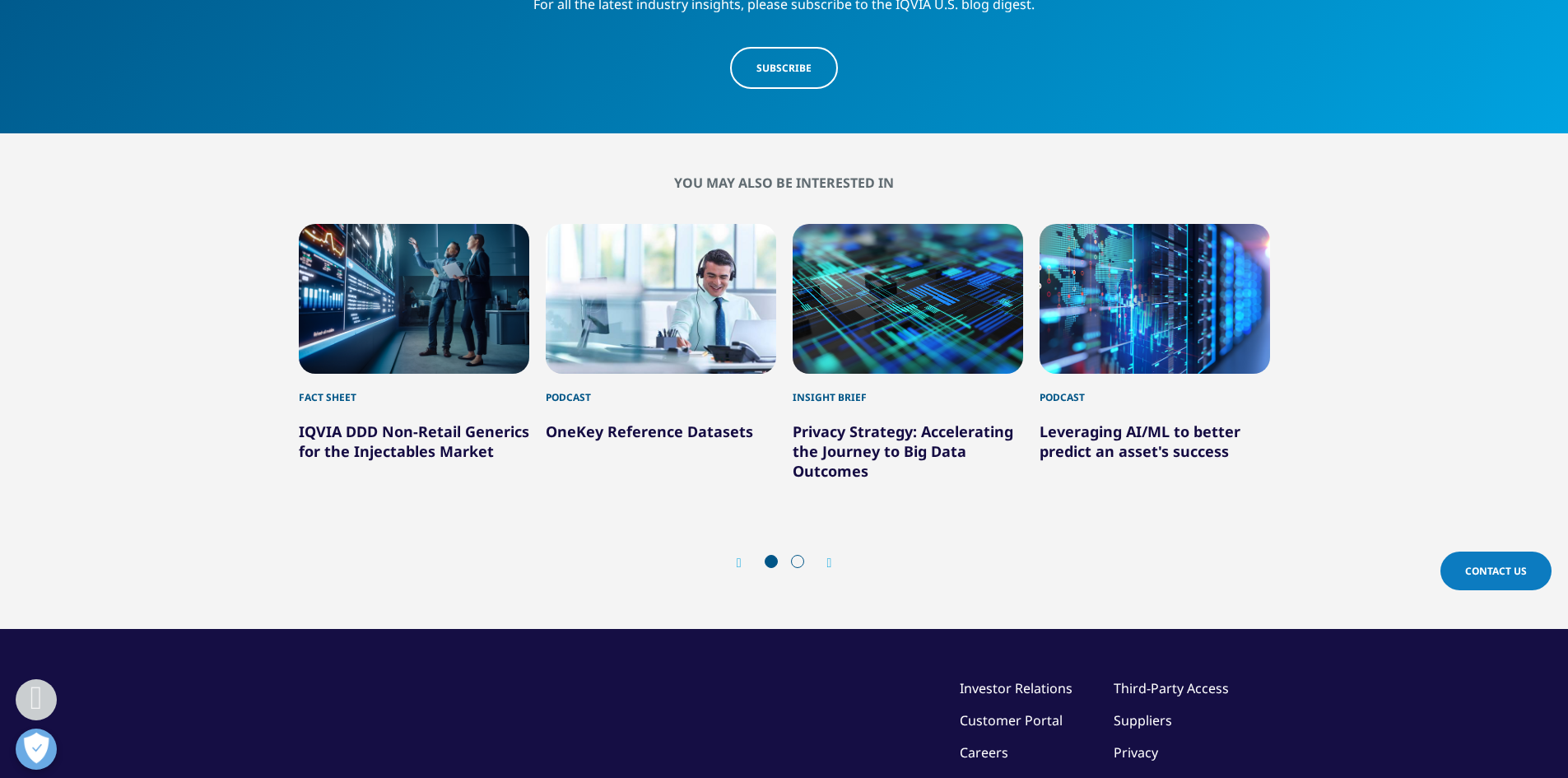
click at [480, 421] on link "IQVIA DDD Non-Retail Generics for the Injectables Market" at bounding box center [414, 441] width 231 height 40
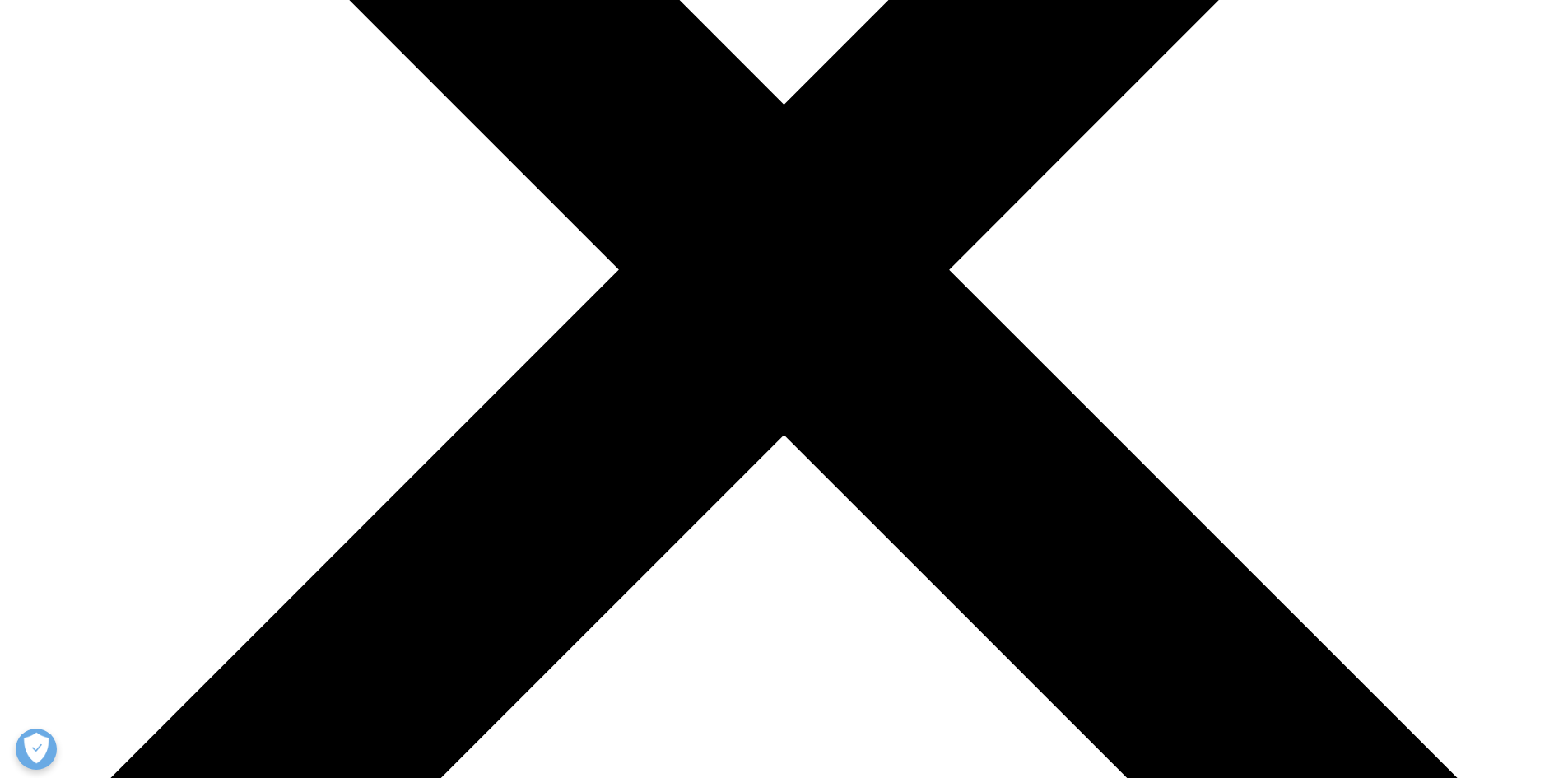
scroll to position [576, 0]
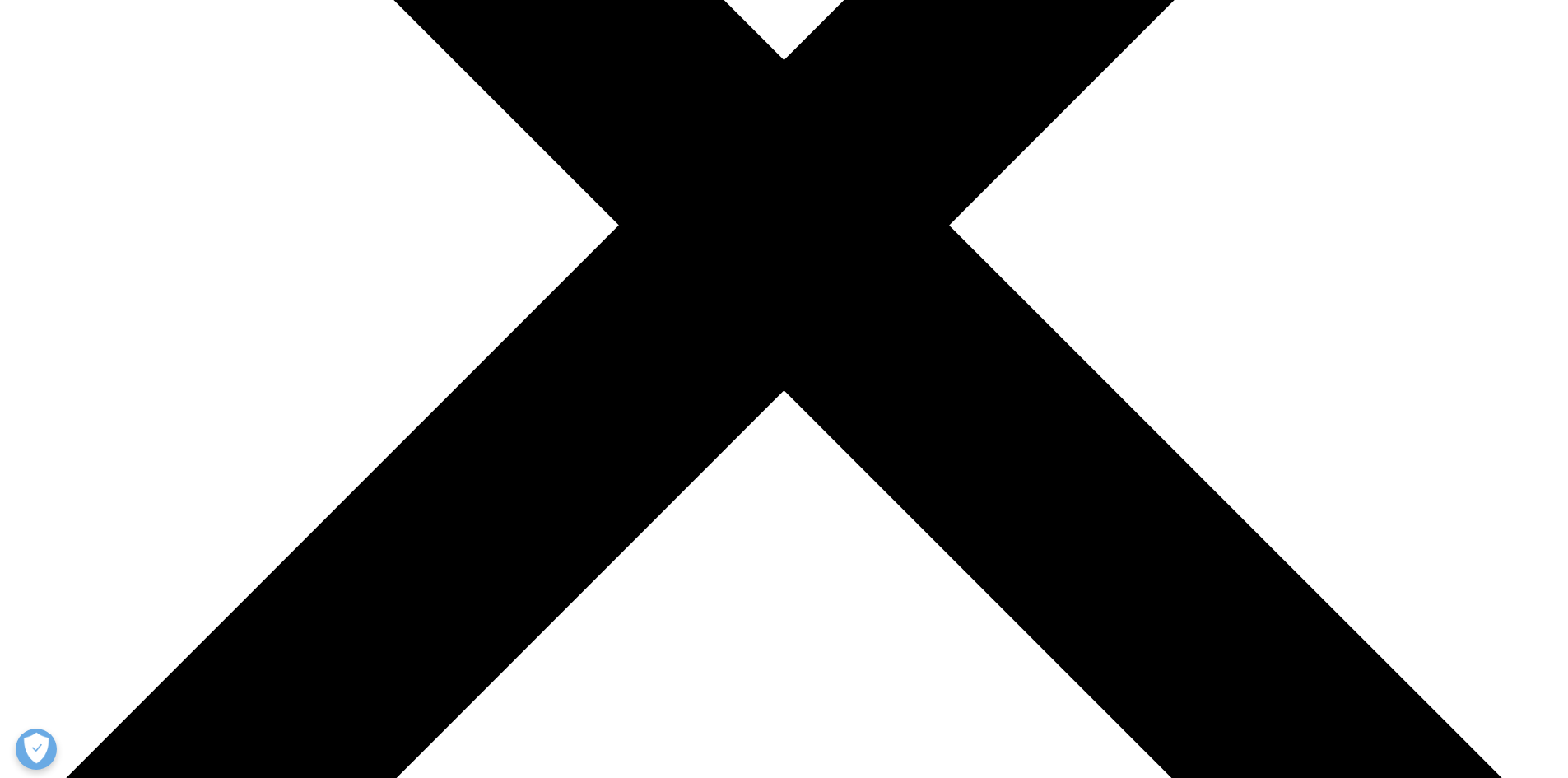
drag, startPoint x: 906, startPoint y: 245, endPoint x: 1248, endPoint y: 357, distance: 359.9
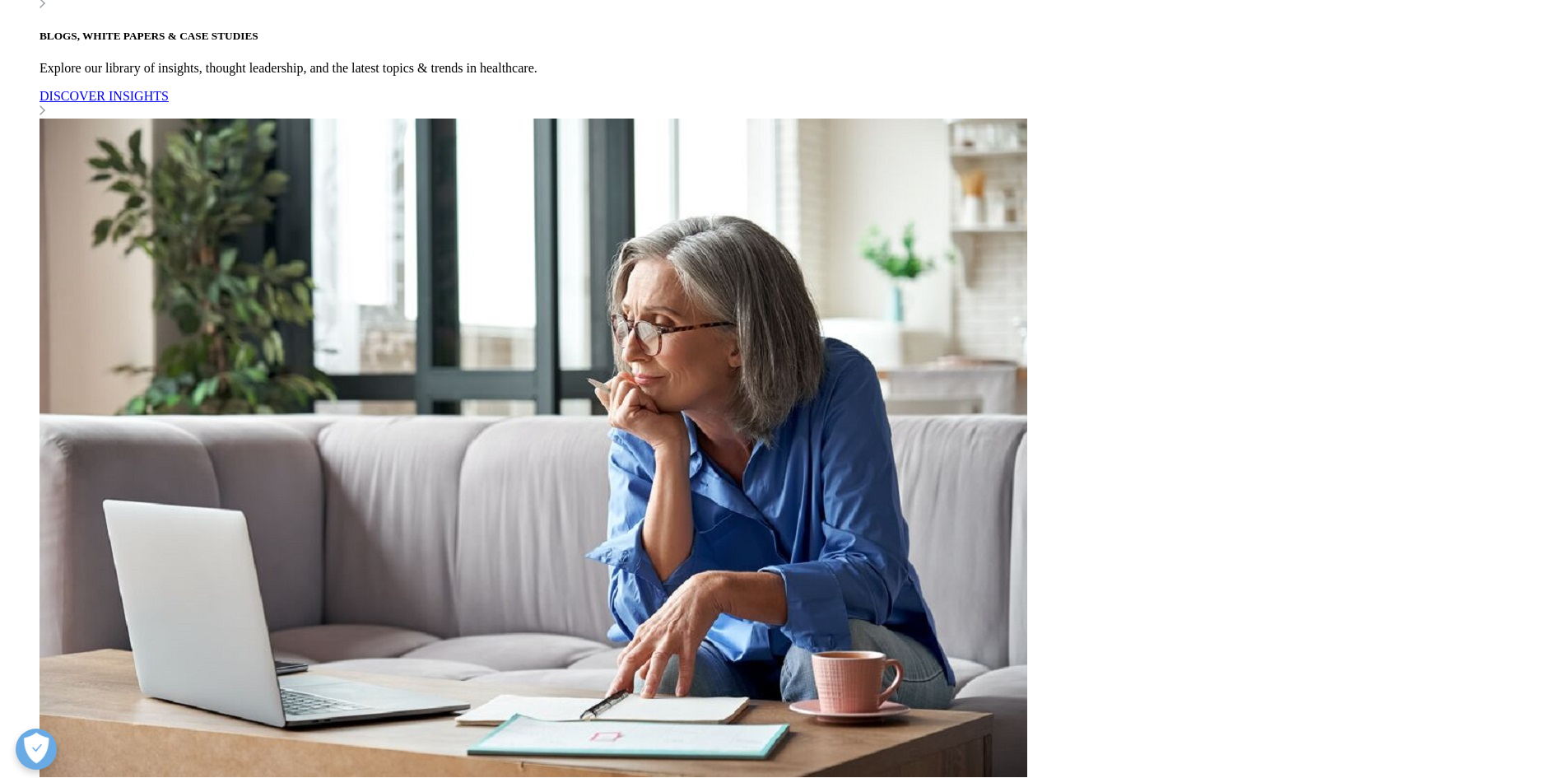
scroll to position [1070, 0]
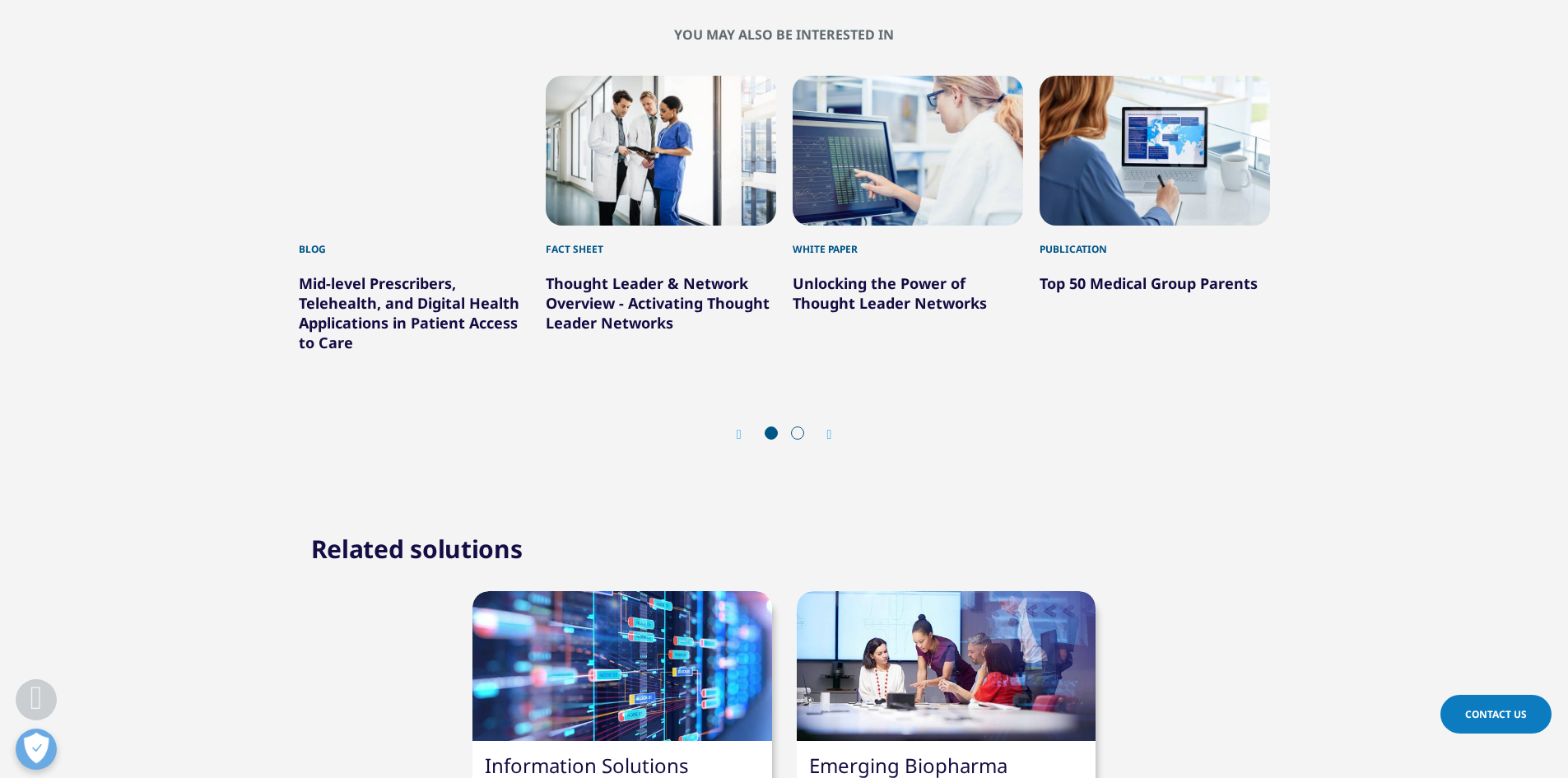
click at [832, 435] on icon "Next slide" at bounding box center [829, 435] width 5 height 13
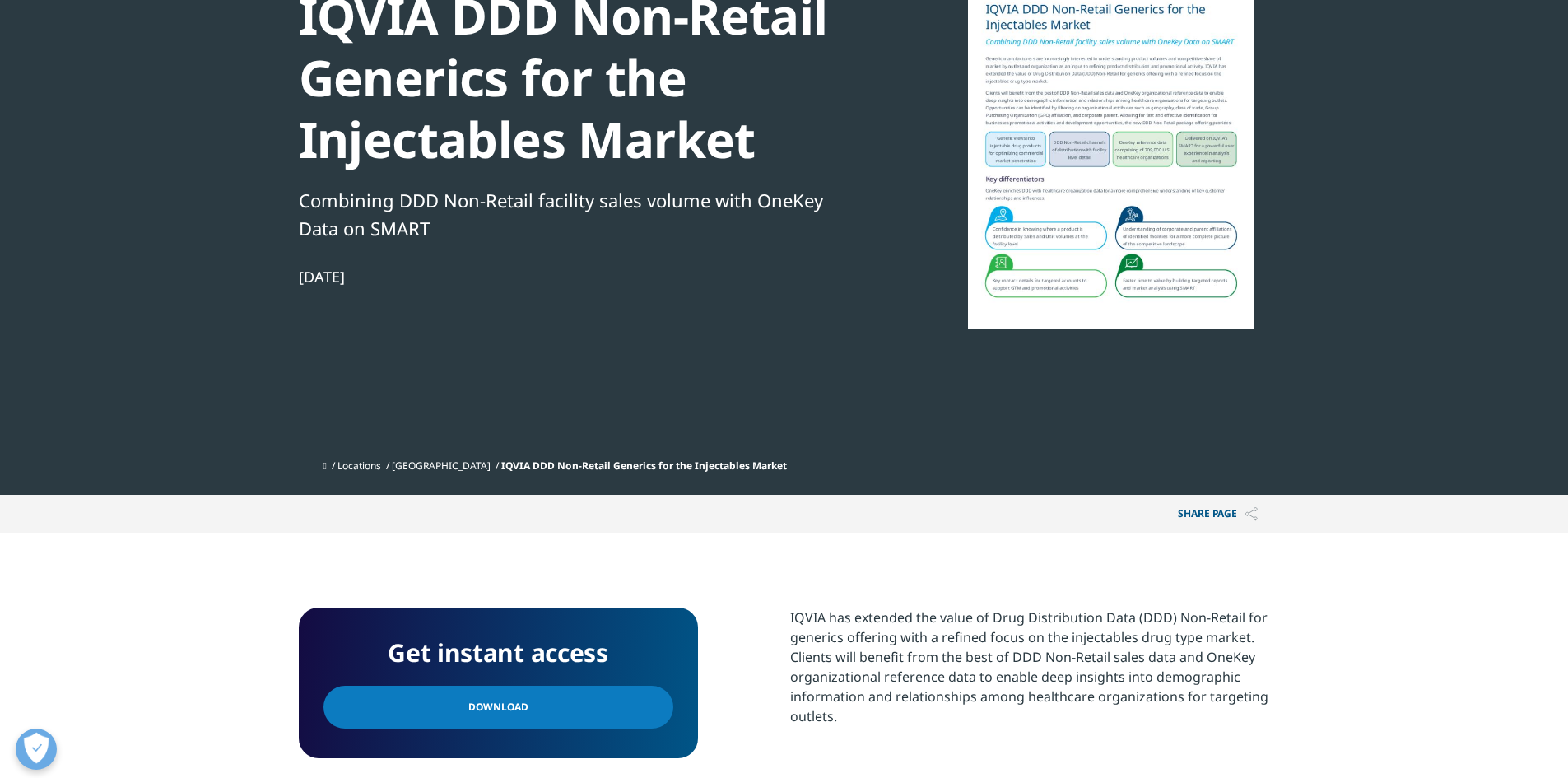
scroll to position [0, 0]
